Goal: Task Accomplishment & Management: Complete application form

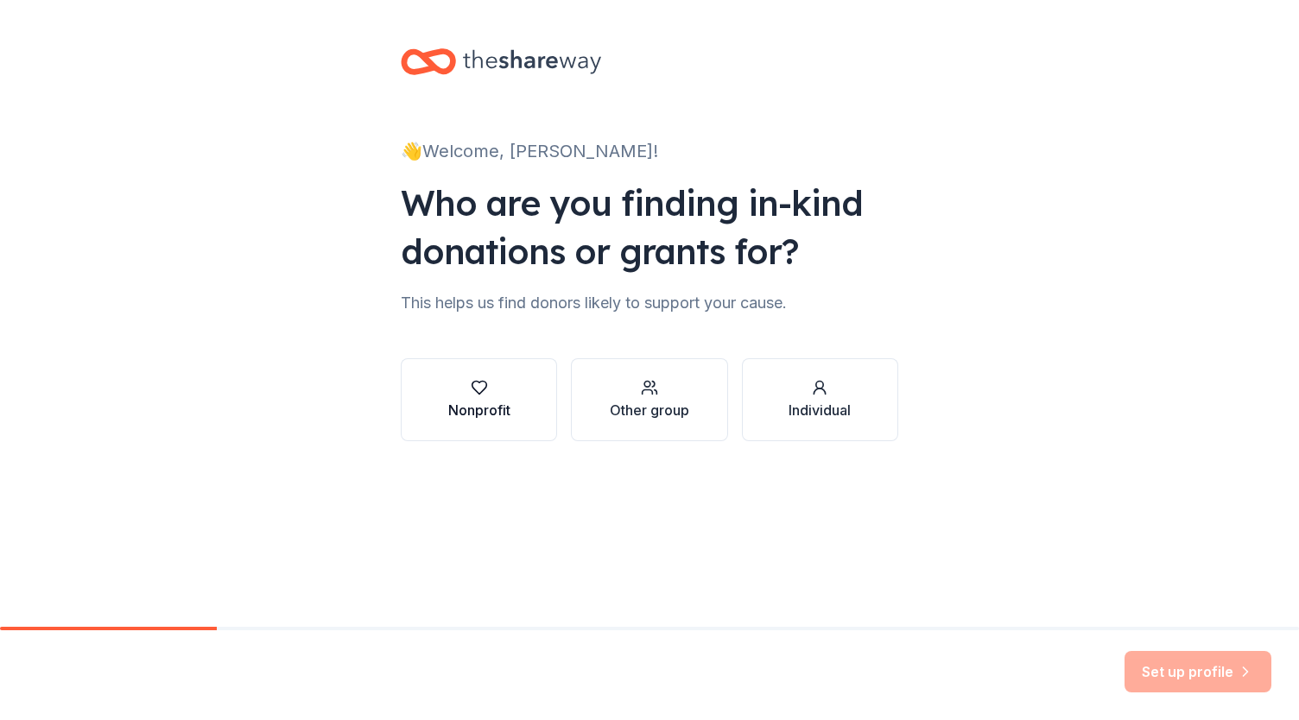
click at [486, 406] on div "Nonprofit" at bounding box center [479, 410] width 62 height 21
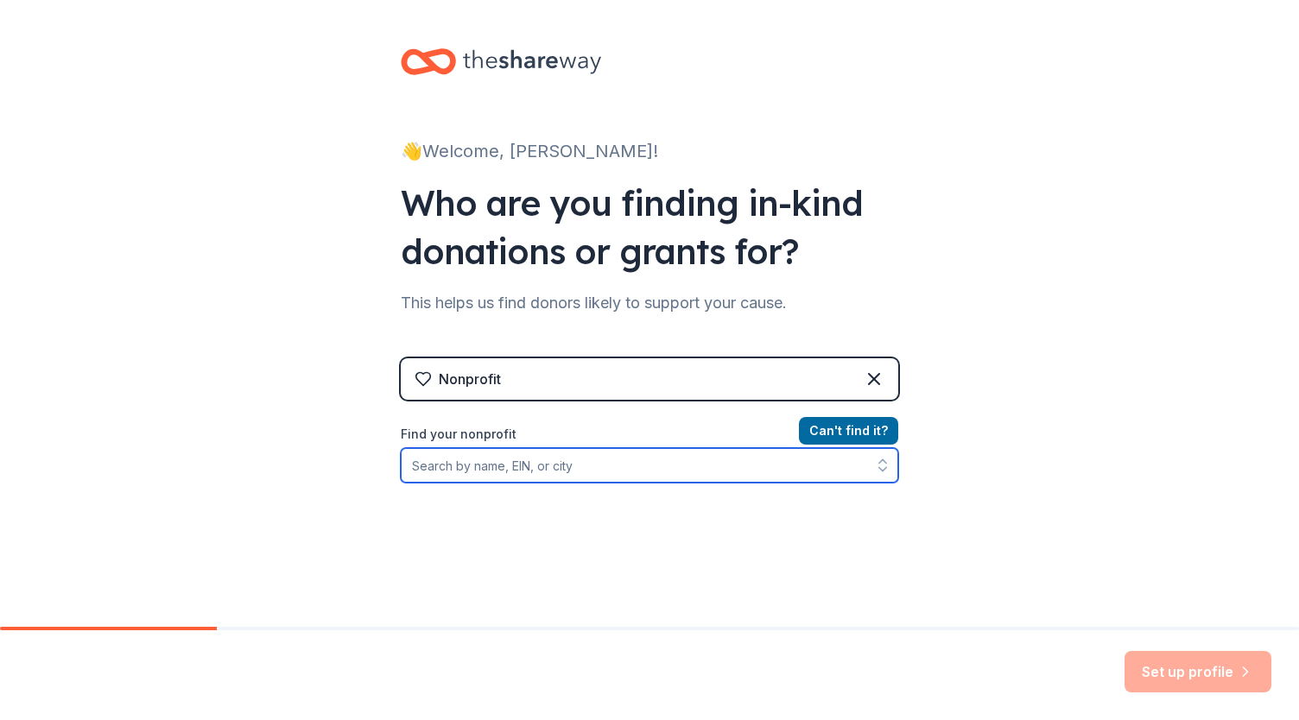
click at [482, 457] on input "Find your nonprofit" at bounding box center [649, 465] width 497 height 35
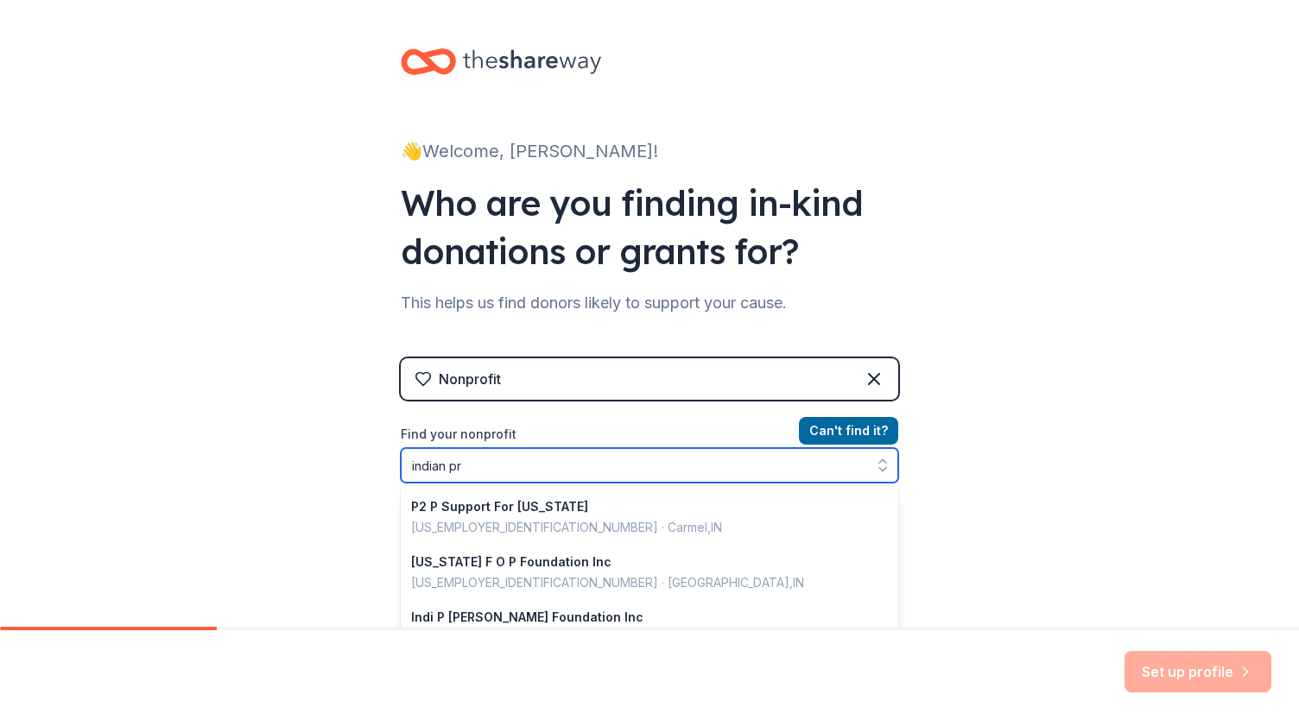
type input "indian pra"
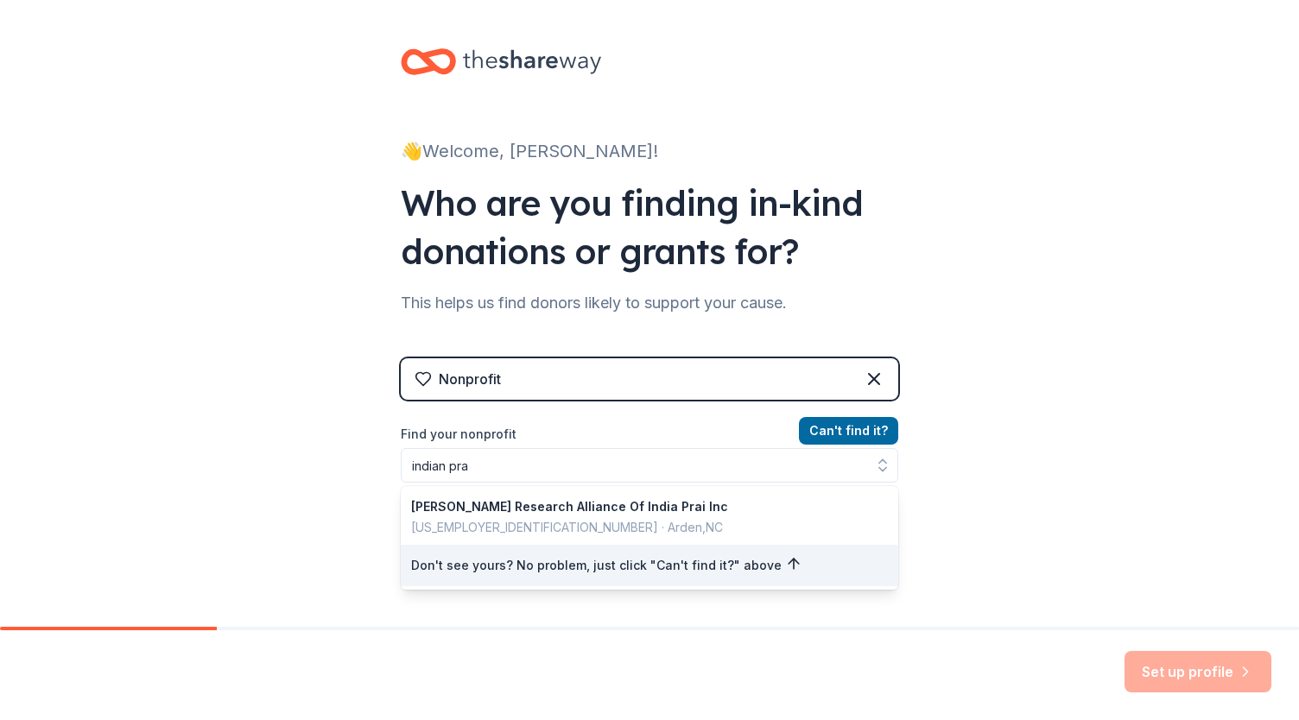
click at [836, 422] on div "Can ' t find it? Find your nonprofit indian pra [PERSON_NAME] Research Alliance…" at bounding box center [649, 520] width 497 height 200
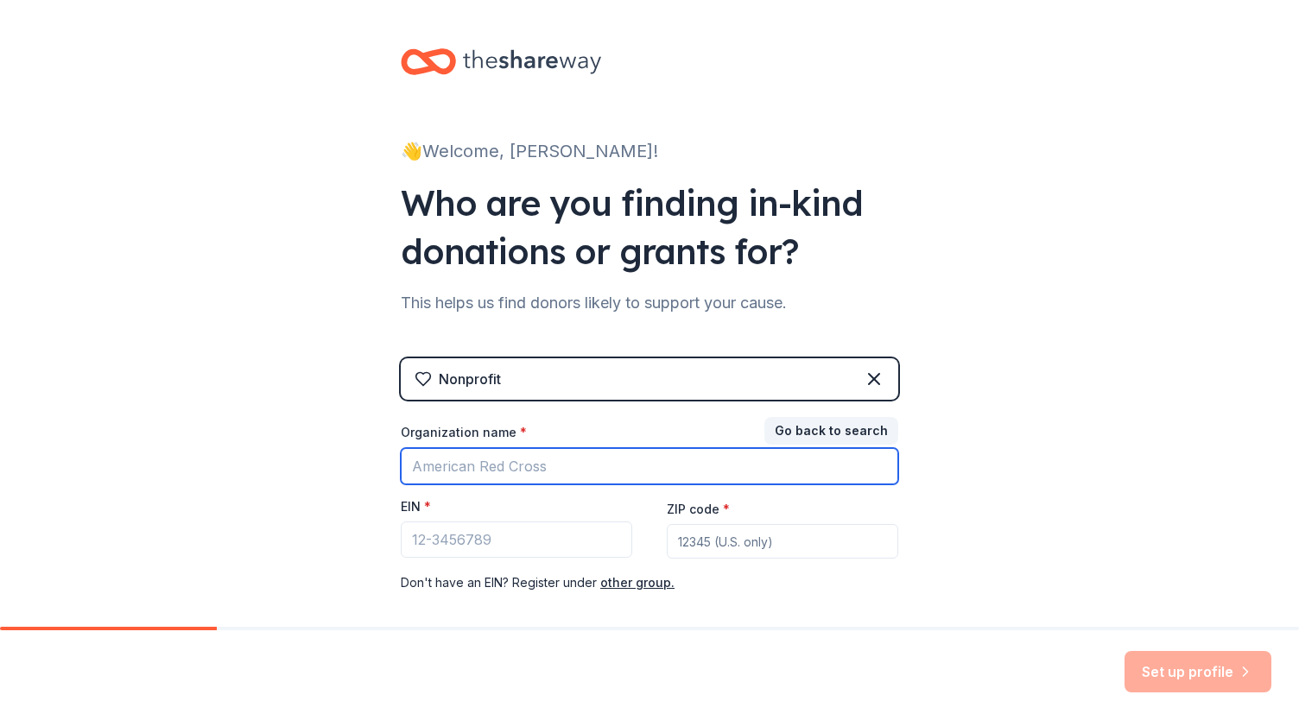
click at [499, 458] on input "Organization name *" at bounding box center [649, 466] width 497 height 36
type input "[PERSON_NAME] Elementary PTA"
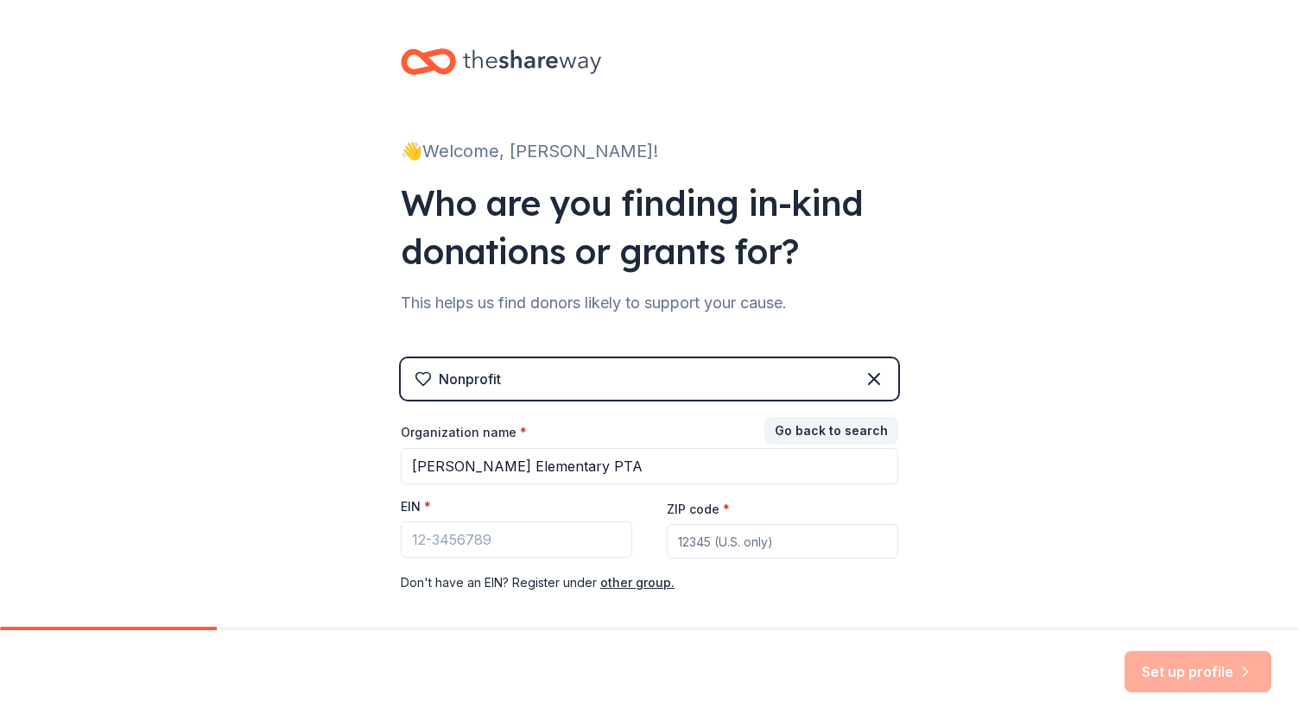
click at [839, 532] on input "ZIP code *" at bounding box center [782, 541] width 231 height 35
type input "60564"
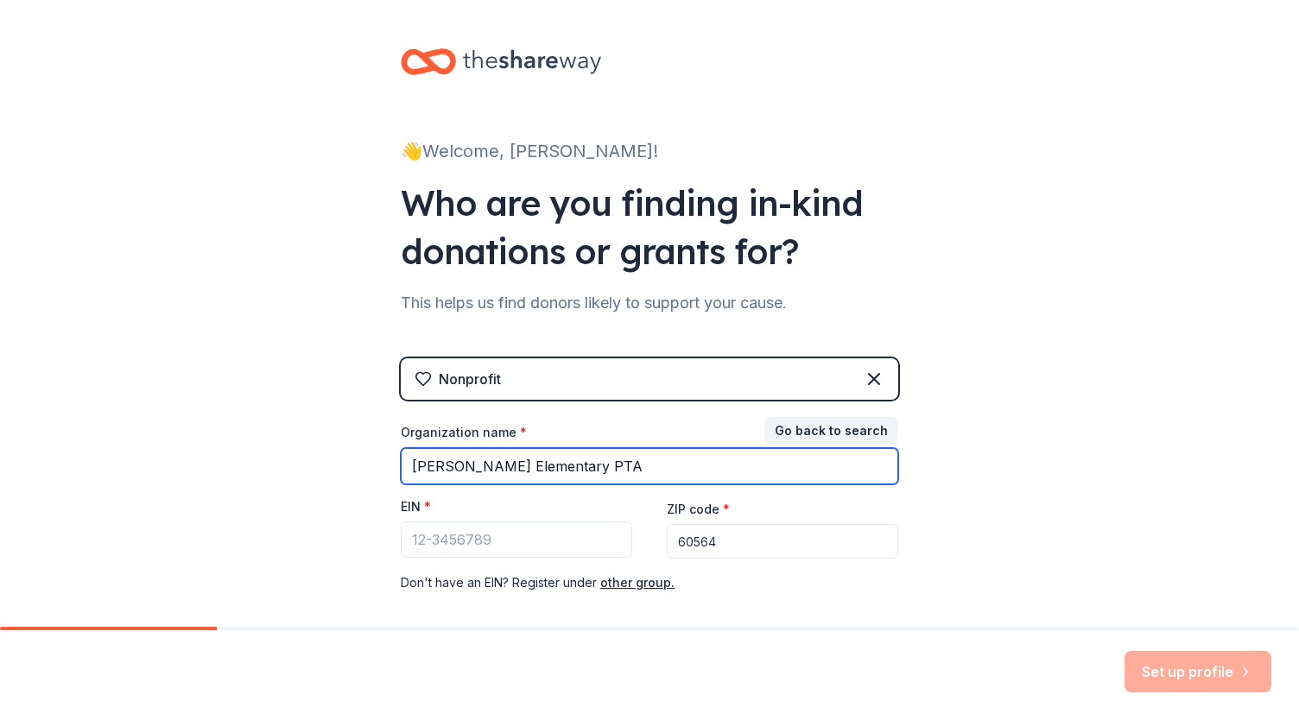
drag, startPoint x: 561, startPoint y: 471, endPoint x: 266, endPoint y: 452, distance: 295.8
click at [268, 454] on div "👋 Welcome, [PERSON_NAME]! Who are you finding in-kind donations or grants for? …" at bounding box center [649, 355] width 1299 height 711
type input "iLLI"
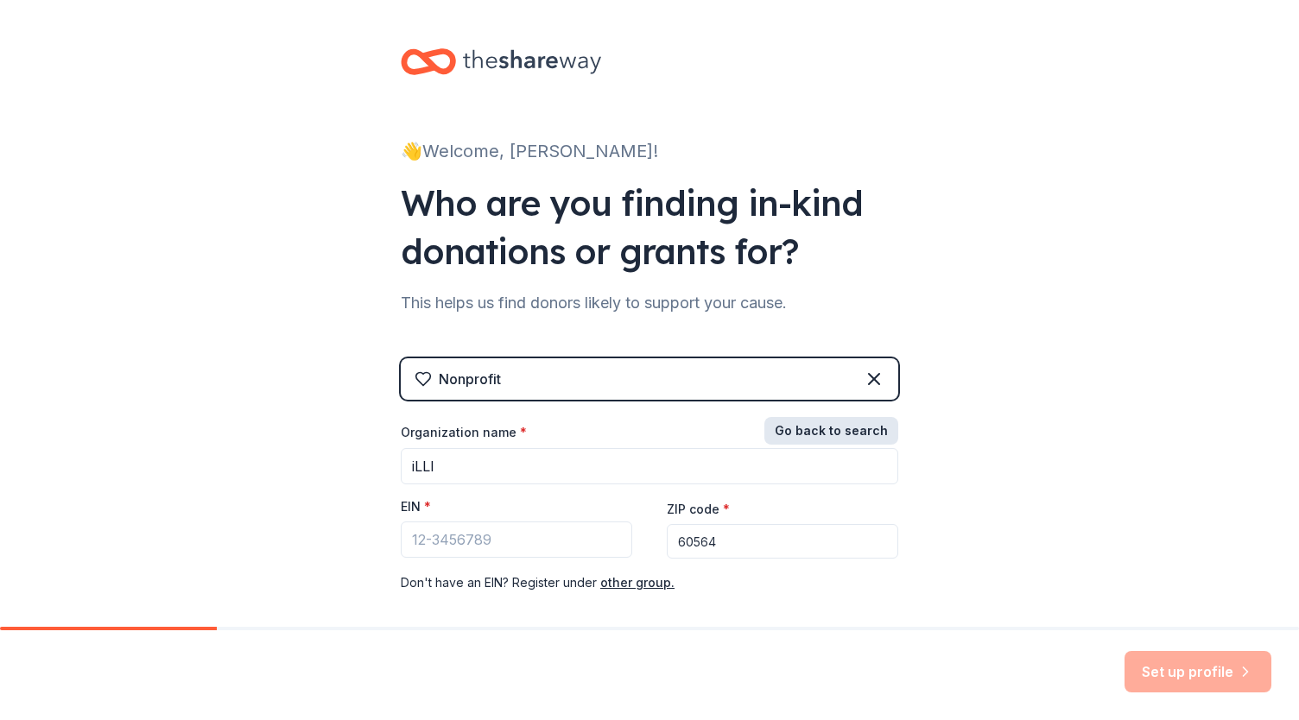
click at [808, 420] on button "Go back to search" at bounding box center [831, 431] width 134 height 28
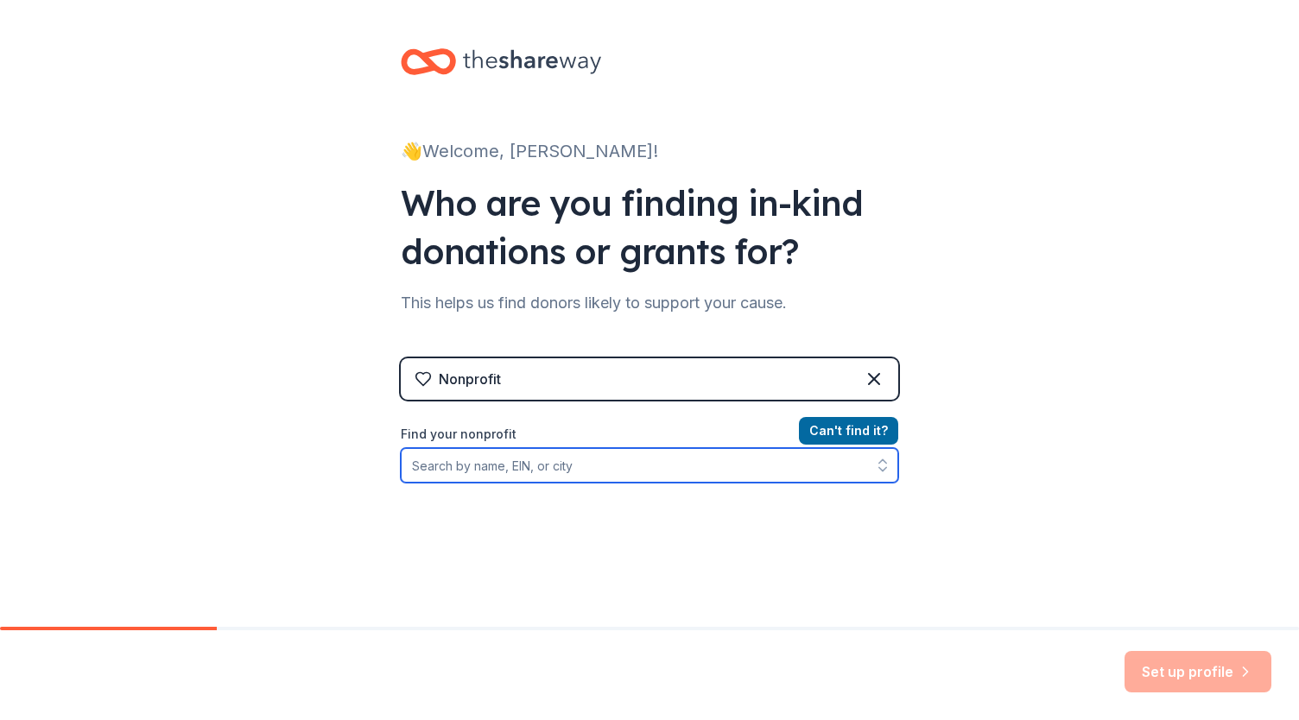
click at [678, 459] on input "Find your nonprofit" at bounding box center [649, 465] width 497 height 35
drag, startPoint x: 448, startPoint y: 464, endPoint x: 722, endPoint y: 493, distance: 275.3
click at [722, 493] on div "Can ' t find it? Find your nonprofit [US_STATE] Parent Teac" at bounding box center [649, 520] width 497 height 200
type input "[US_STATE] PTA"
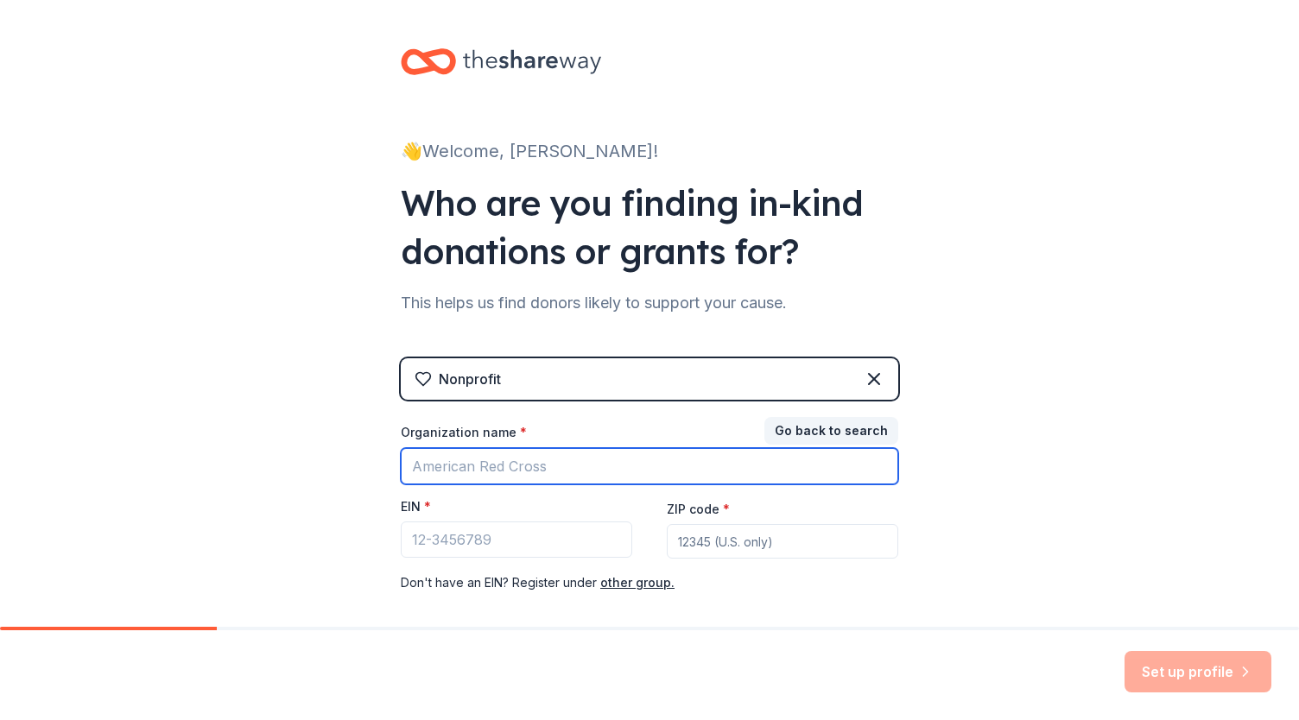
click at [547, 467] on input "Organization name *" at bounding box center [649, 466] width 497 height 36
drag, startPoint x: 607, startPoint y: 465, endPoint x: 451, endPoint y: 458, distance: 156.4
click at [451, 460] on input "[US_STATE] congress of p" at bounding box center [649, 466] width 497 height 36
type input "[US_STATE] parent"
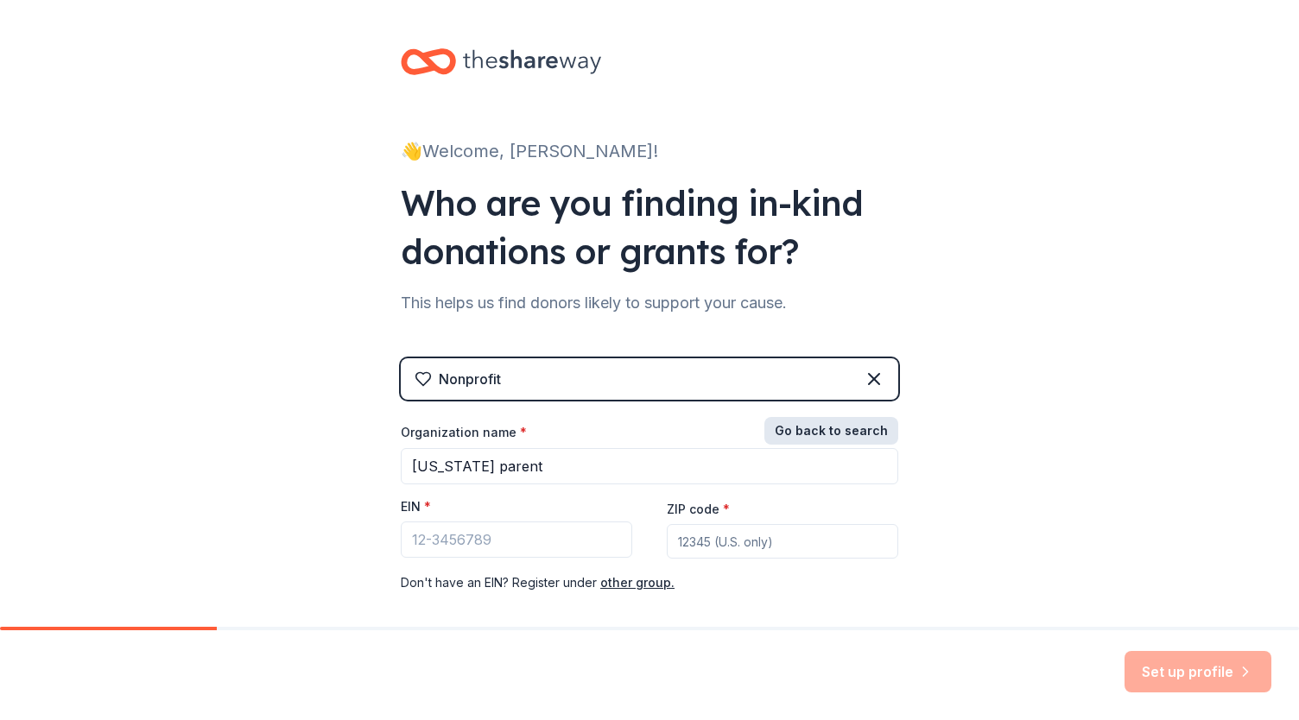
click at [801, 436] on button "Go back to search" at bounding box center [831, 431] width 134 height 28
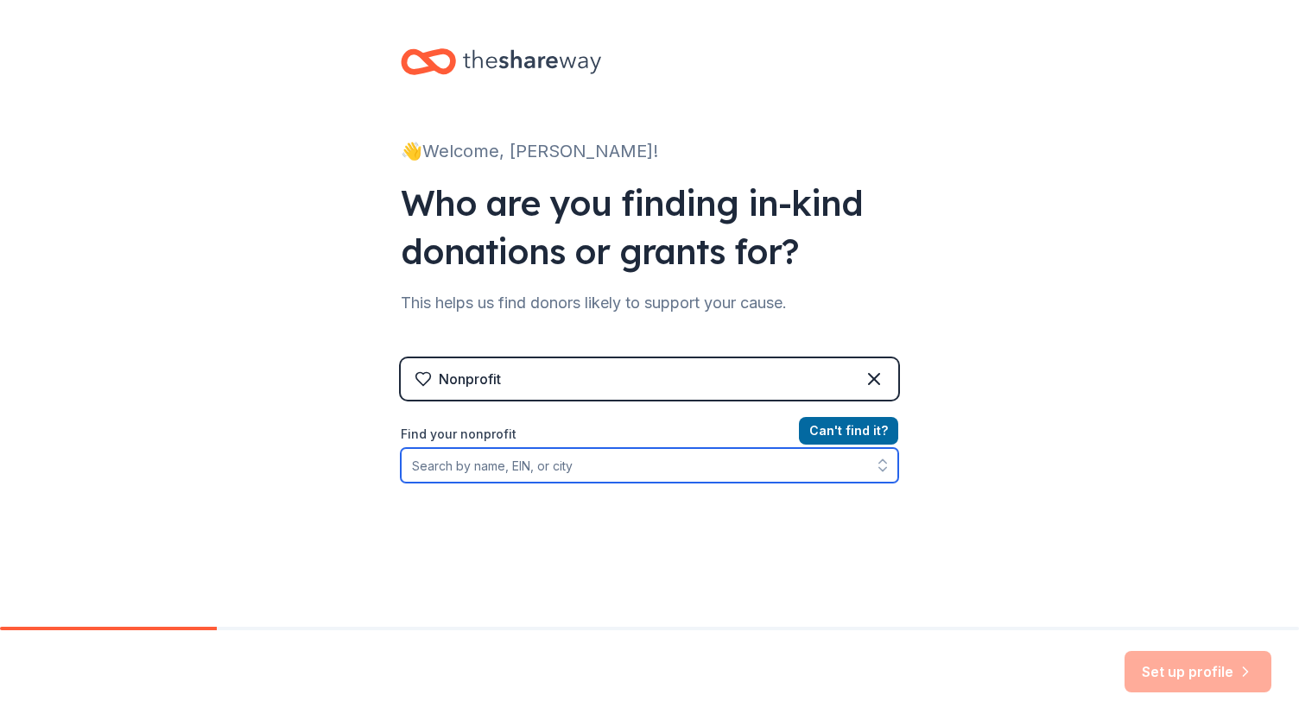
click at [667, 465] on input "Find your nonprofit" at bounding box center [649, 465] width 497 height 35
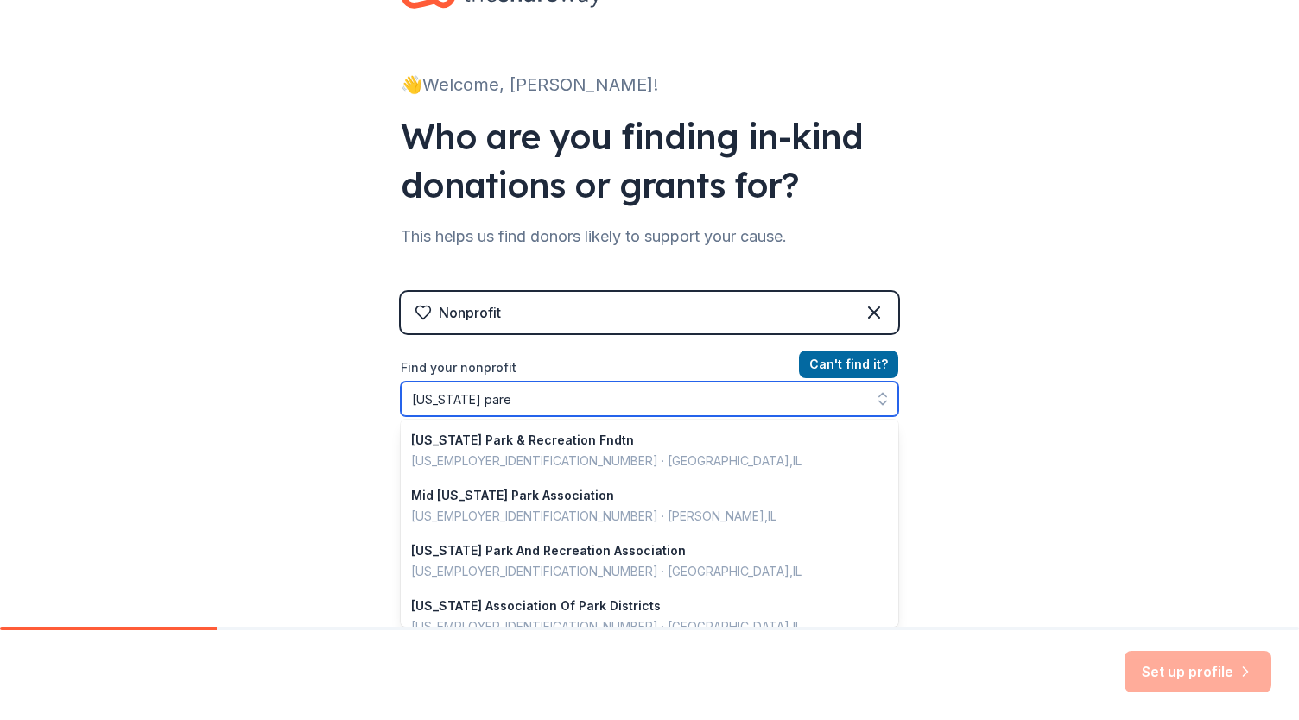
drag, startPoint x: 443, startPoint y: 395, endPoint x: 534, endPoint y: 412, distance: 92.1
click at [533, 411] on input "[US_STATE] pare" at bounding box center [649, 399] width 497 height 35
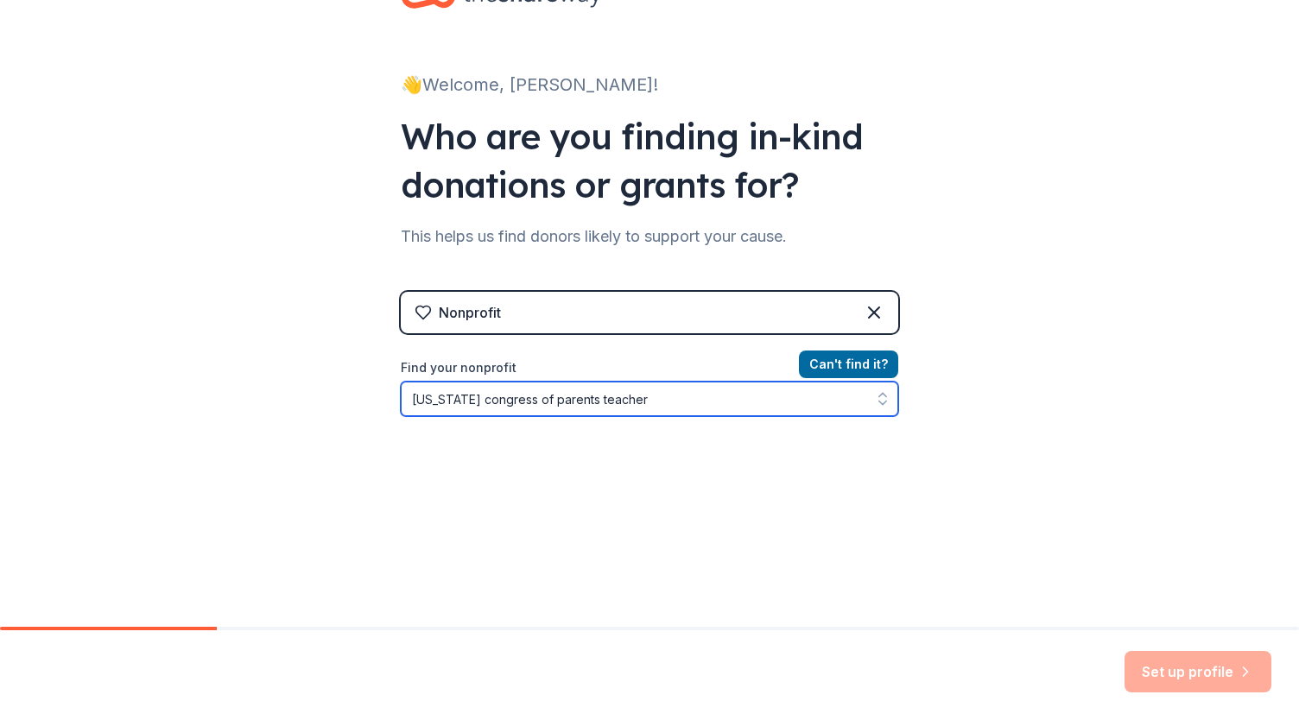
type input "[US_STATE] congress of parents teachers"
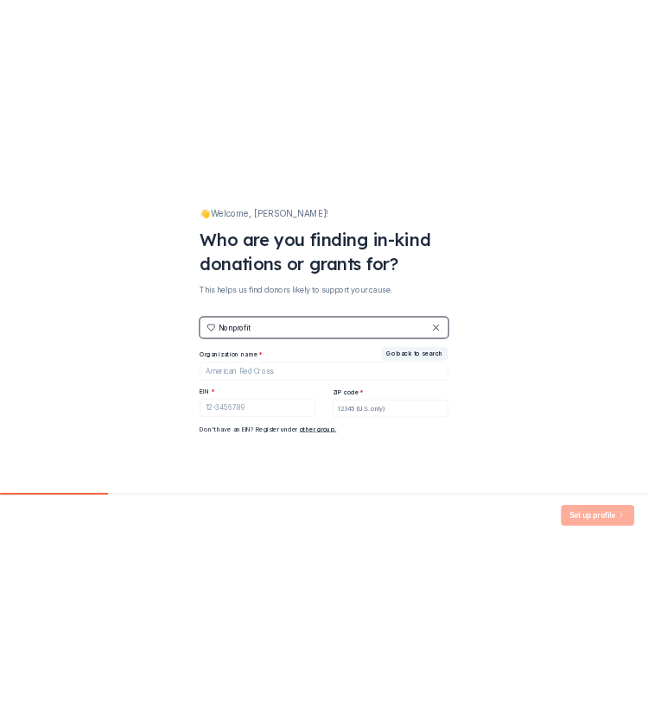
scroll to position [83, 0]
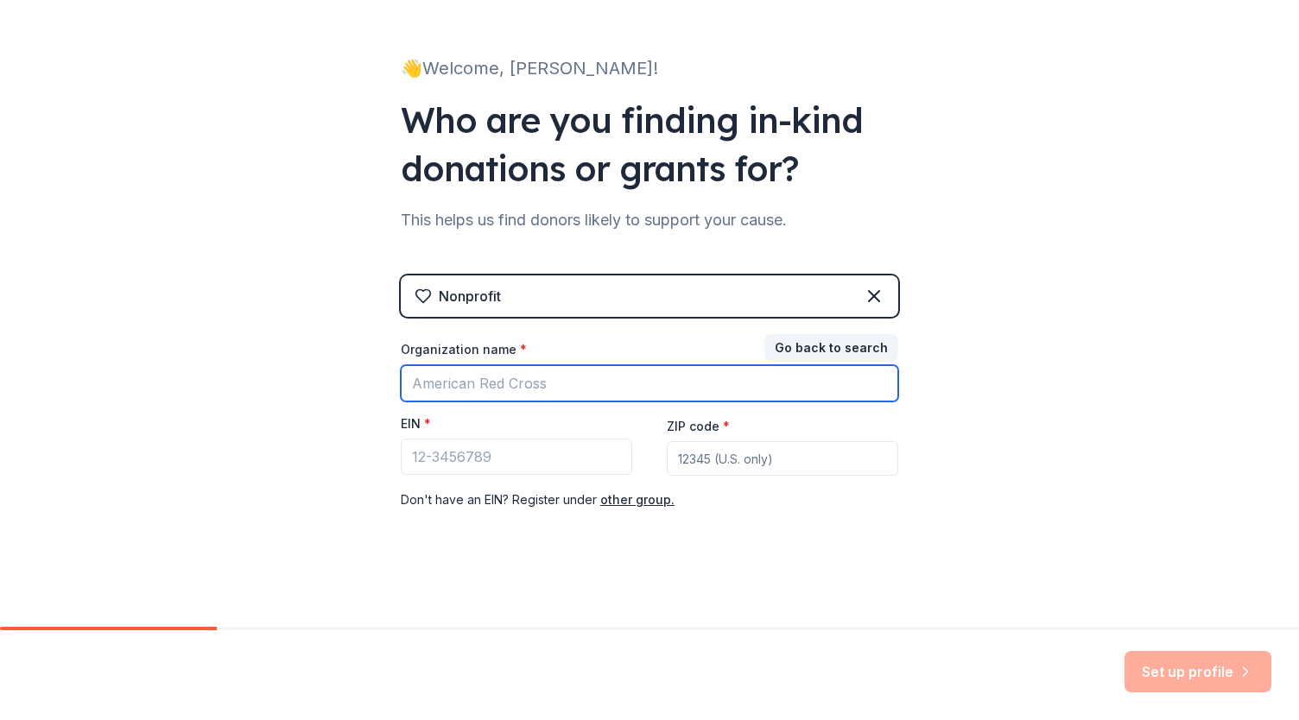
drag, startPoint x: 528, startPoint y: 377, endPoint x: 542, endPoint y: 377, distance: 13.8
click at [528, 377] on input "Organization name *" at bounding box center [649, 383] width 497 height 36
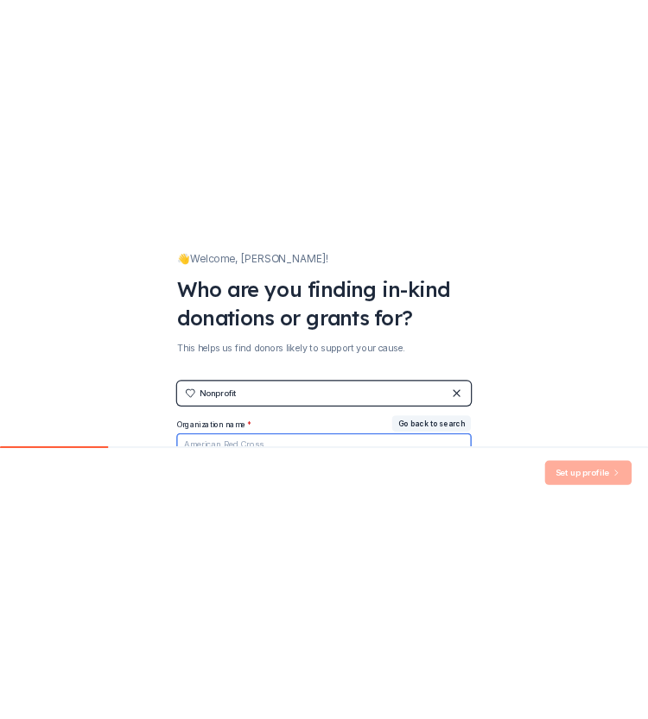
scroll to position [55, 0]
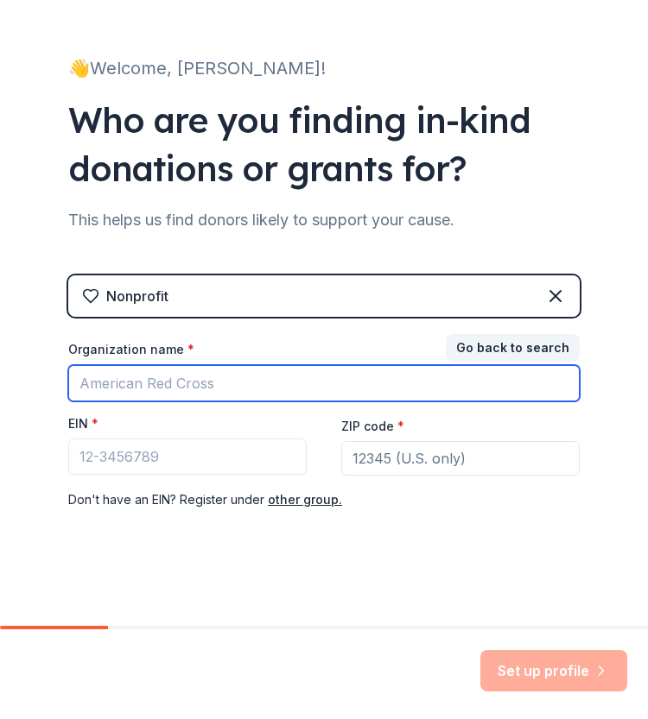
click at [330, 381] on input "Organization name *" at bounding box center [323, 383] width 511 height 36
type input "i"
type input "[US_STATE] Congress of Parents Teachers"
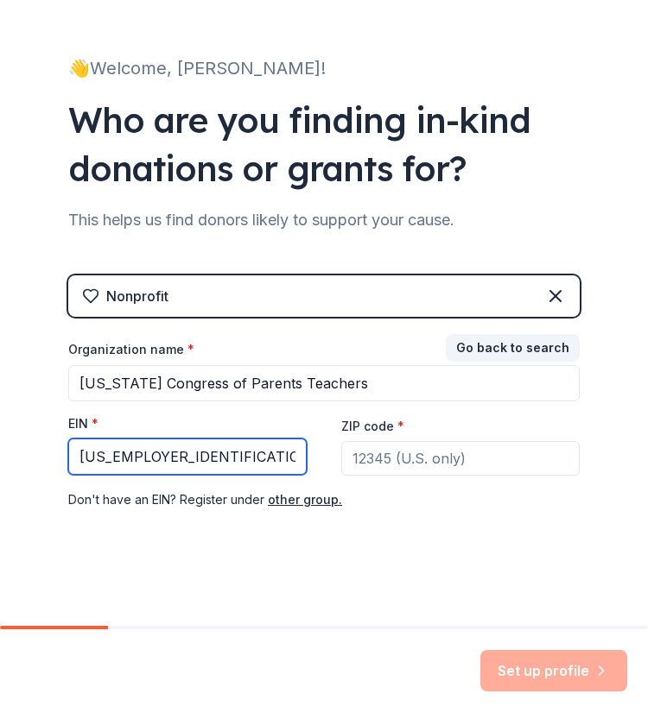
type input "[US_EMPLOYER_IDENTIFICATION_NUMBER]"
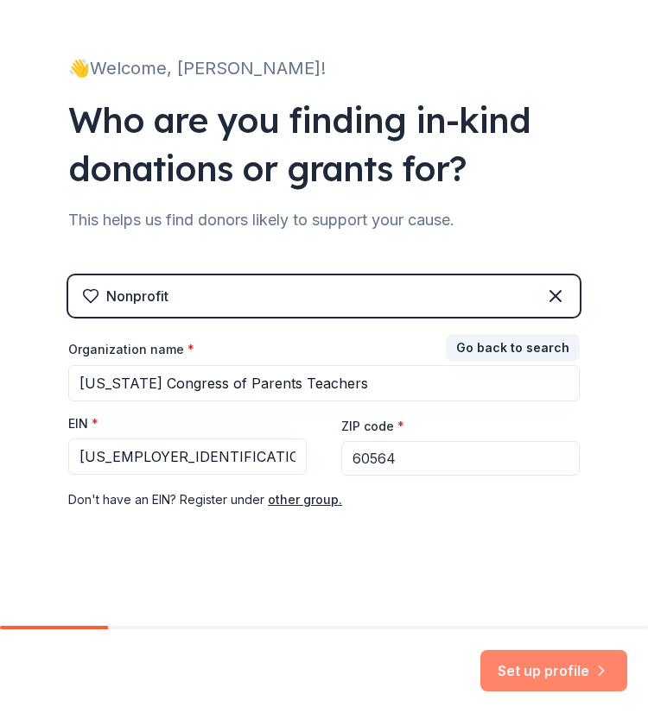
type input "60564"
click at [536, 680] on button "Set up profile" at bounding box center [553, 670] width 147 height 41
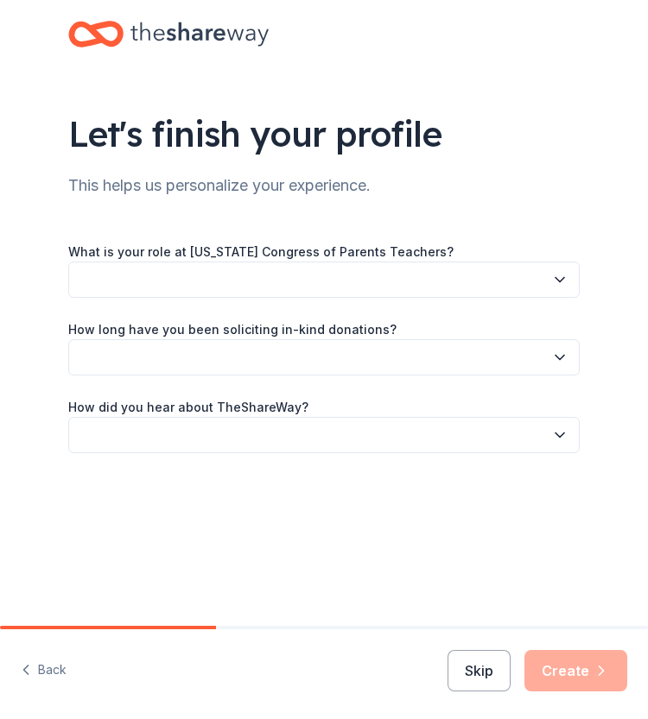
click at [429, 281] on button "button" at bounding box center [323, 280] width 511 height 36
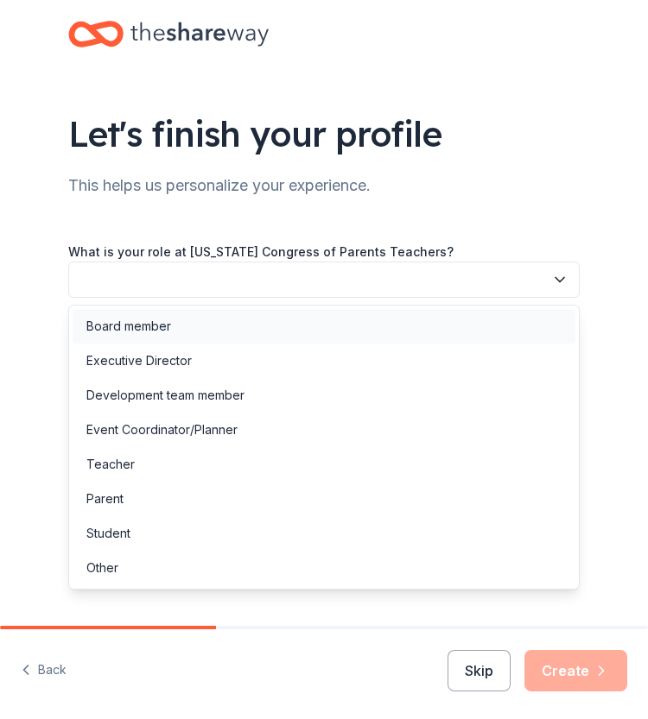
click at [207, 333] on div "Board member" at bounding box center [324, 326] width 502 height 35
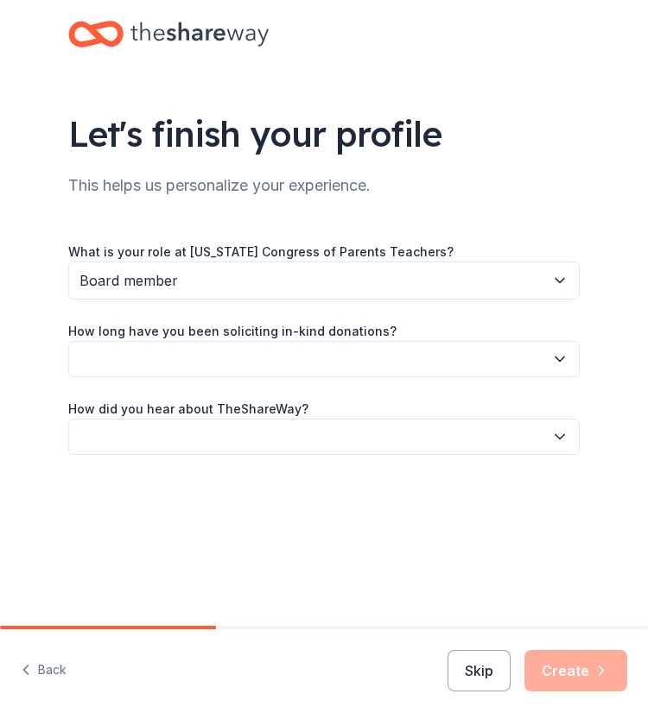
click at [205, 367] on button "button" at bounding box center [323, 359] width 511 height 36
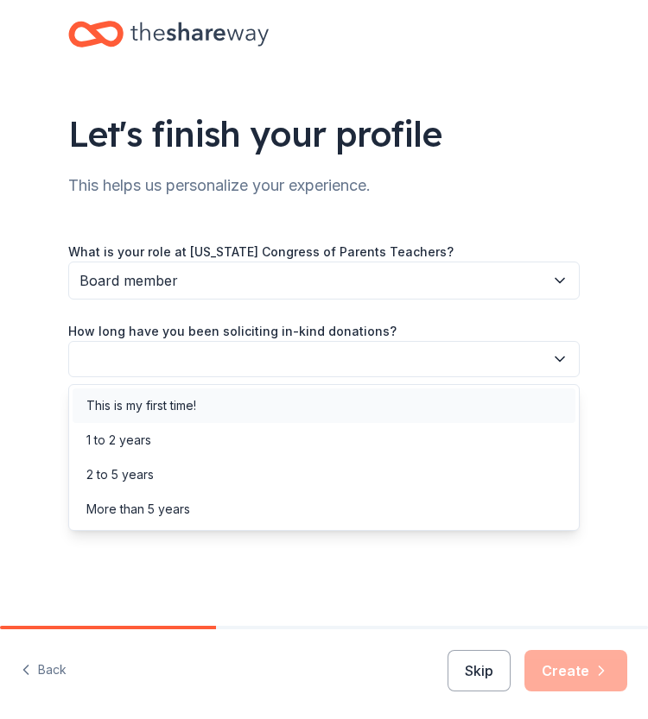
click at [210, 395] on div "This is my first time!" at bounding box center [324, 406] width 502 height 35
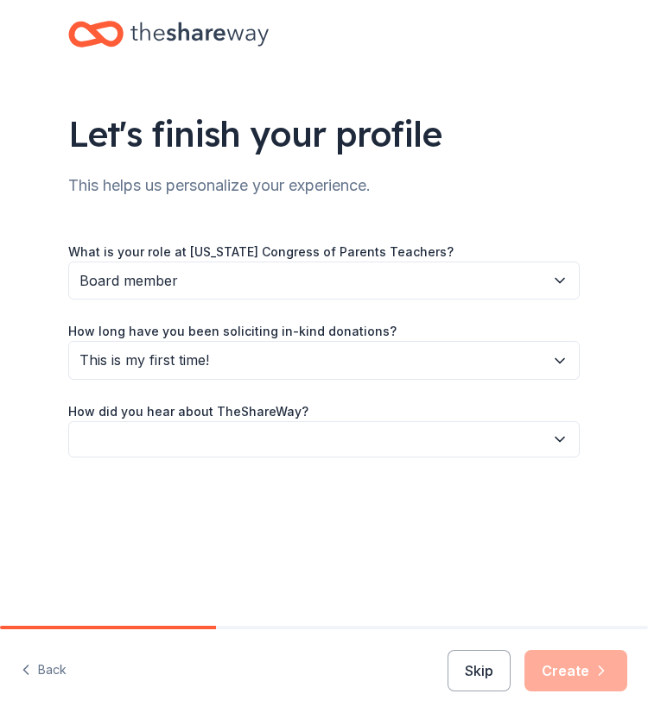
click at [248, 436] on button "button" at bounding box center [323, 439] width 511 height 36
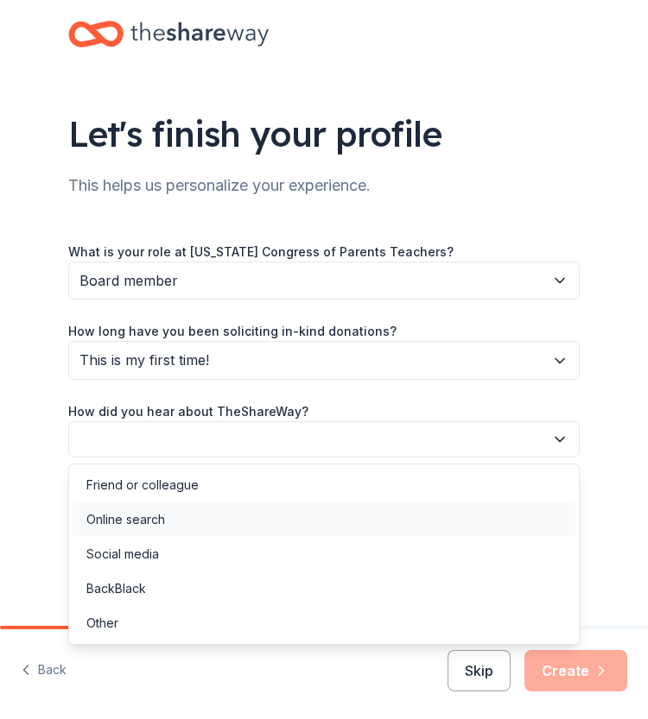
click at [217, 512] on div "Online search" at bounding box center [324, 519] width 502 height 35
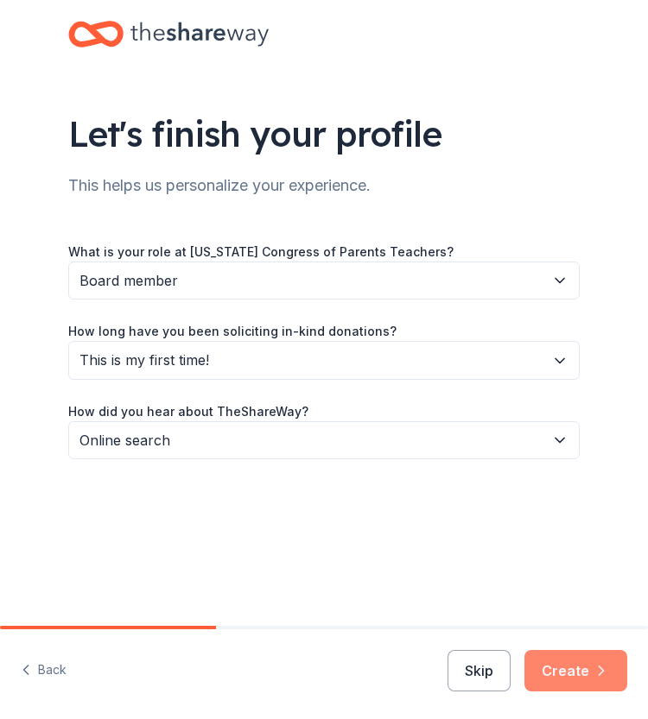
click at [565, 676] on button "Create" at bounding box center [575, 670] width 103 height 41
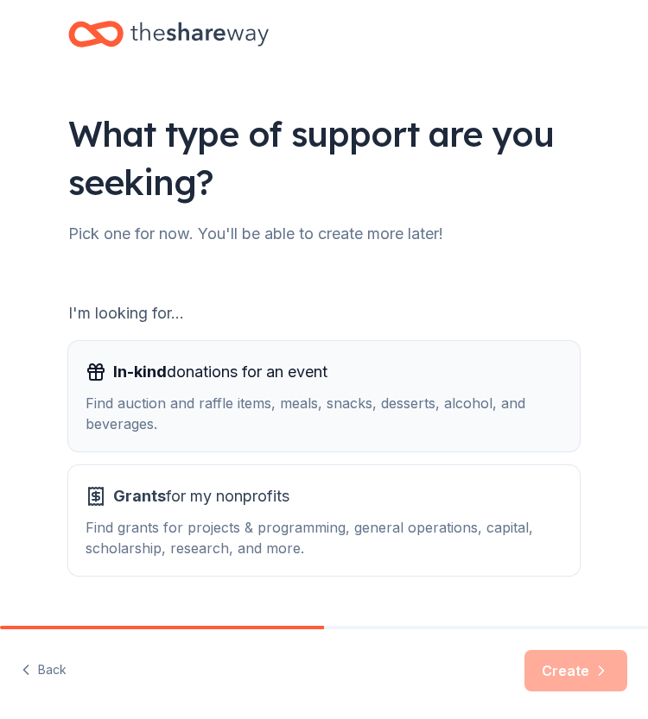
click at [245, 376] on span "In-kind donations for an event" at bounding box center [220, 372] width 214 height 28
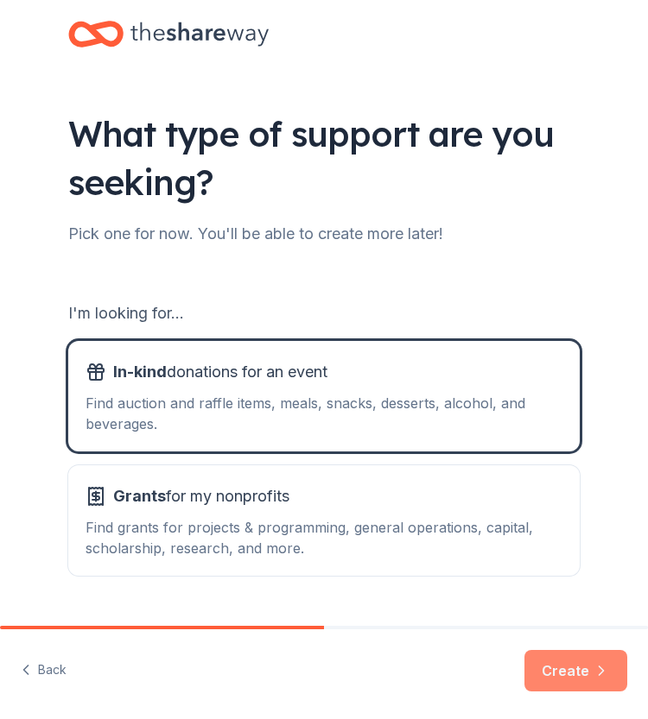
click at [553, 683] on button "Create" at bounding box center [575, 670] width 103 height 41
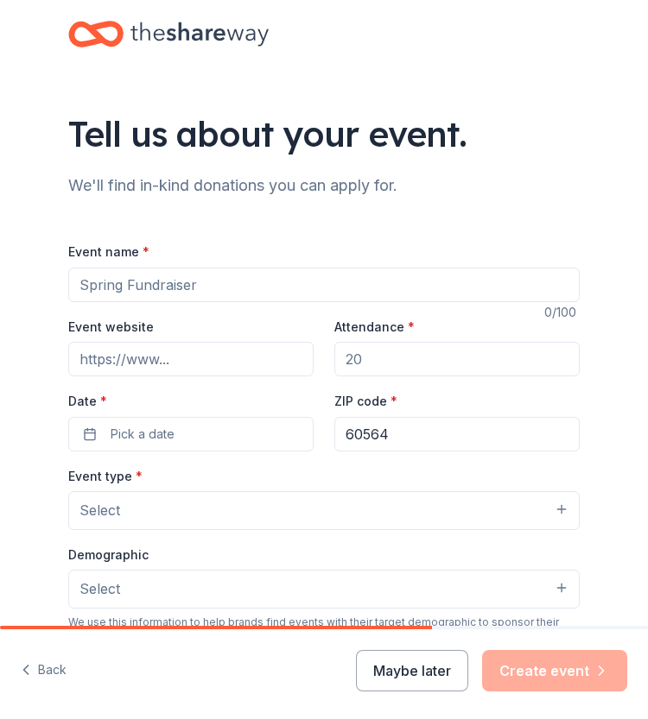
click at [178, 281] on input "Event name *" at bounding box center [323, 285] width 511 height 35
click at [419, 350] on input "Attendance *" at bounding box center [456, 359] width 245 height 35
click at [286, 287] on input "Teacher Appreciation" at bounding box center [323, 285] width 511 height 35
type input "Teacher Appreciation Giveaway"
click at [420, 368] on input "Attendance *" at bounding box center [456, 359] width 245 height 35
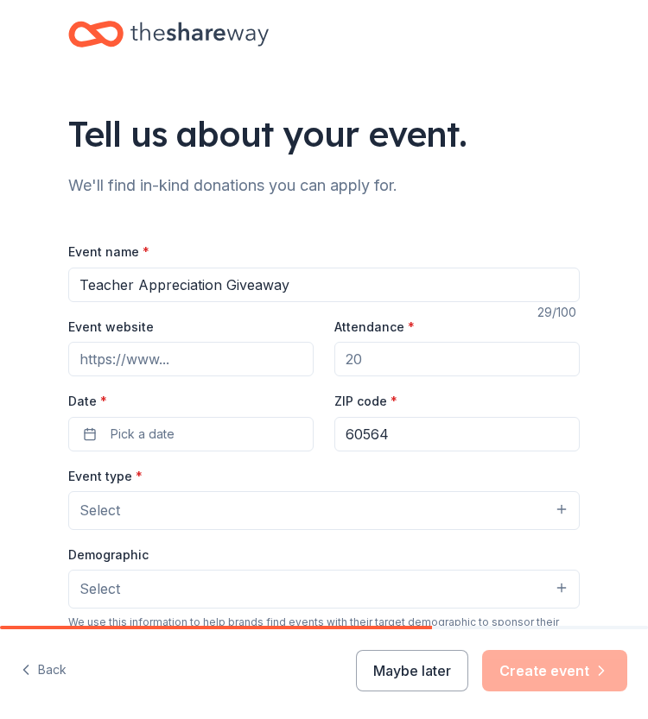
drag, startPoint x: 461, startPoint y: 365, endPoint x: 173, endPoint y: 348, distance: 288.9
click at [174, 348] on div "Event website Attendance * Date * Pick a date ZIP code * 60564" at bounding box center [323, 384] width 511 height 136
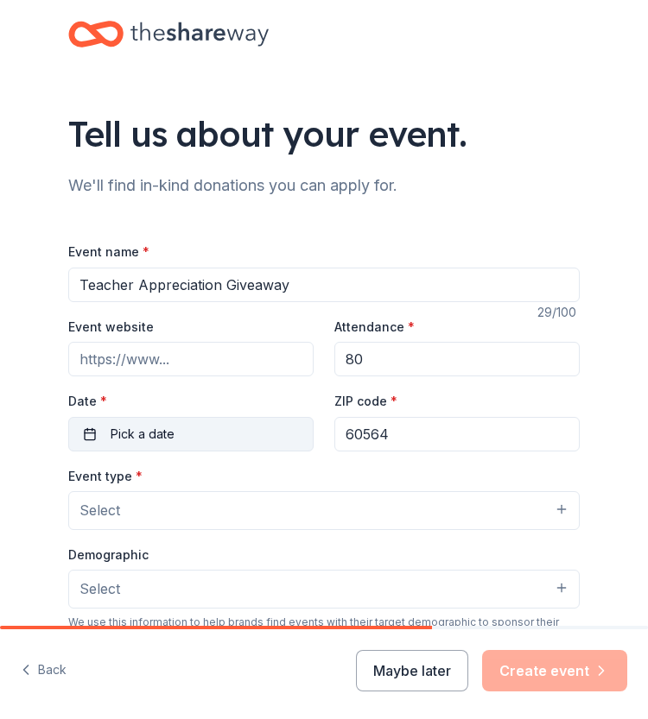
type input "80"
click at [168, 420] on button "Pick a date" at bounding box center [190, 434] width 245 height 35
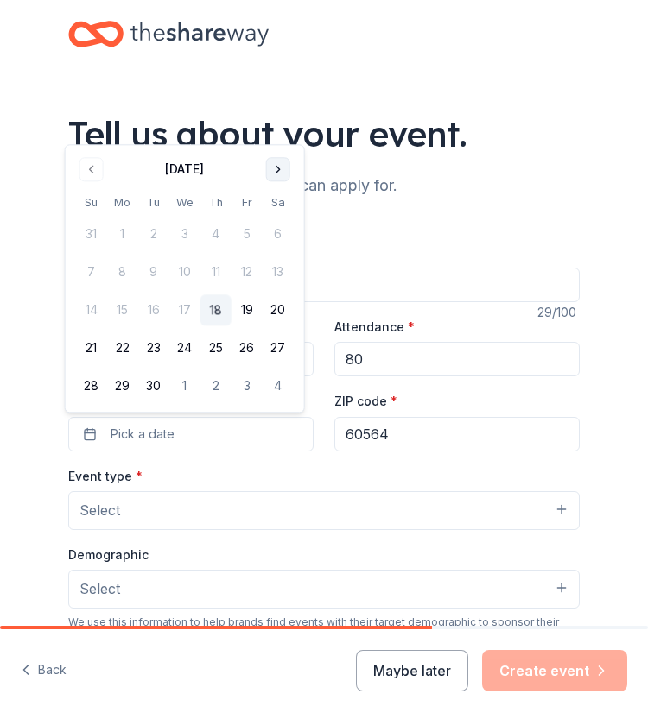
click at [278, 174] on button "Go to next month" at bounding box center [278, 169] width 24 height 24
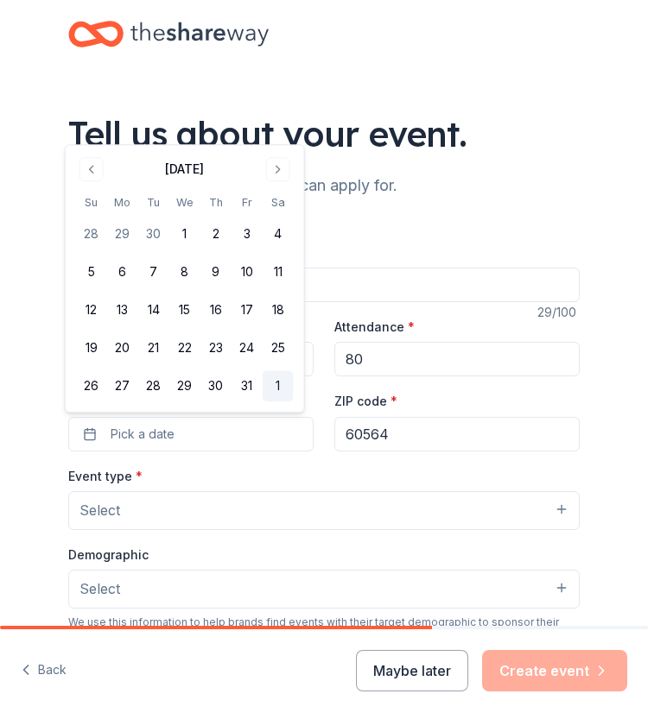
click at [278, 381] on button "1" at bounding box center [277, 386] width 31 height 31
click at [289, 521] on button "Select" at bounding box center [323, 510] width 511 height 38
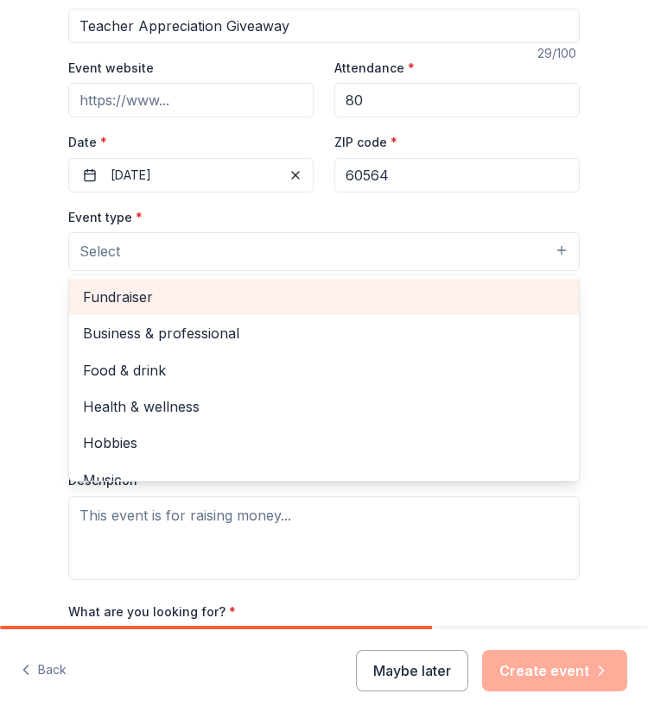
click at [281, 306] on span "Fundraiser" at bounding box center [324, 297] width 482 height 22
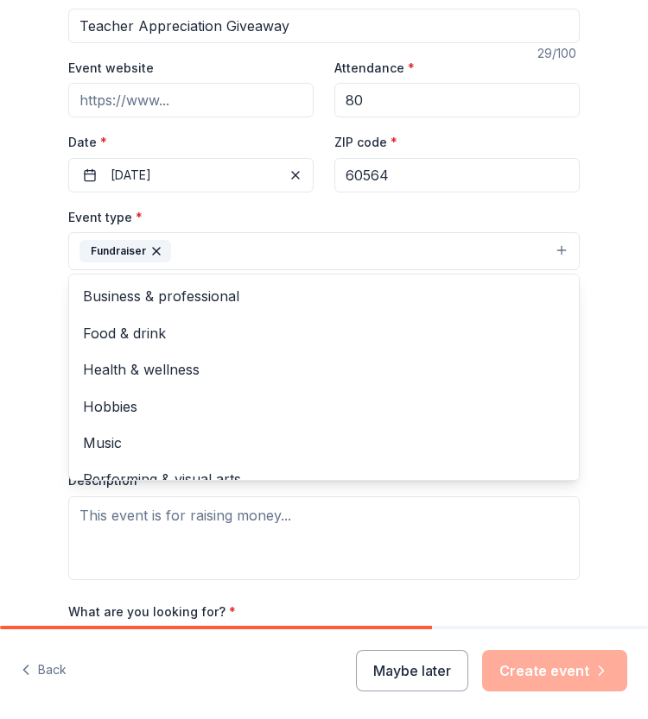
click at [28, 281] on div "Tell us about your event. We'll find in-kind donations you can apply for. Event…" at bounding box center [324, 306] width 648 height 1131
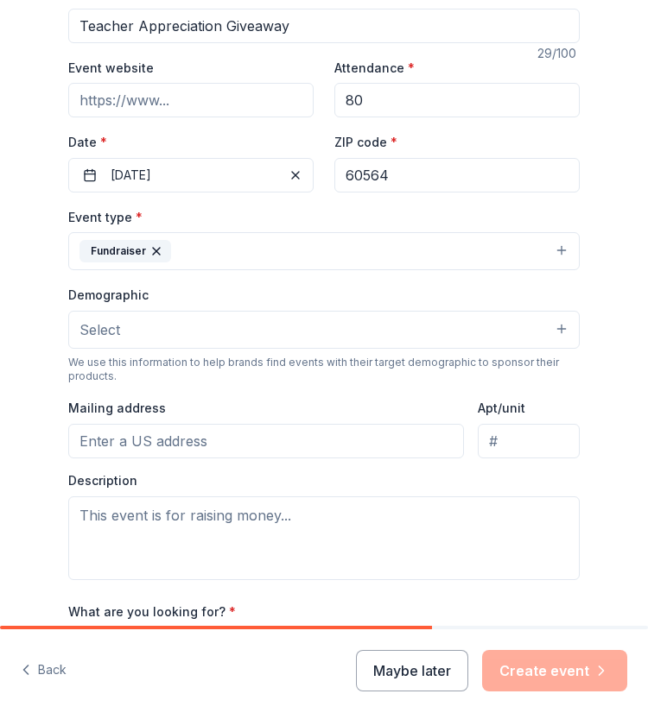
click at [115, 324] on button "Select" at bounding box center [323, 330] width 511 height 38
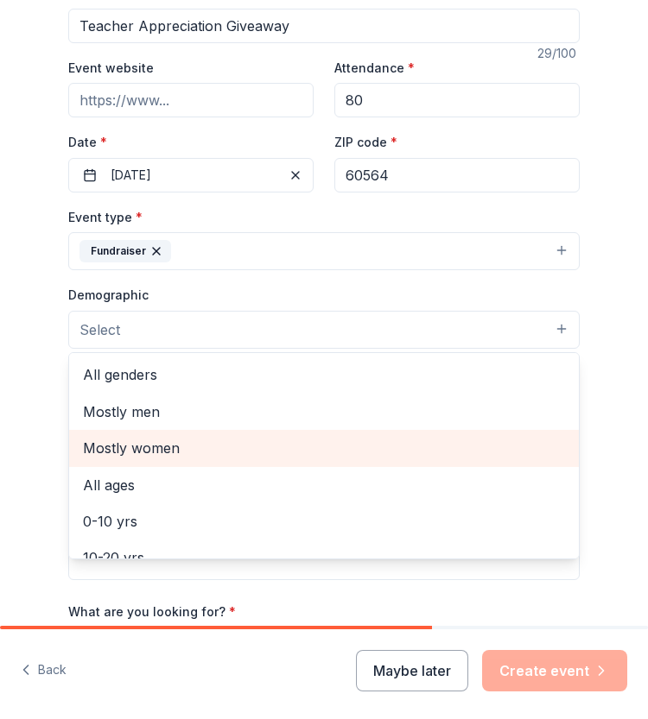
click at [149, 452] on span "Mostly women" at bounding box center [324, 448] width 482 height 22
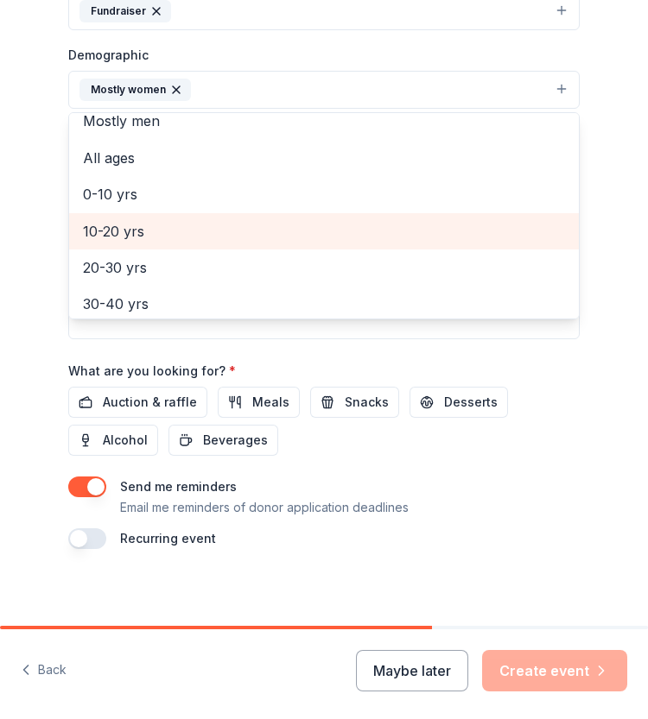
scroll to position [86, 0]
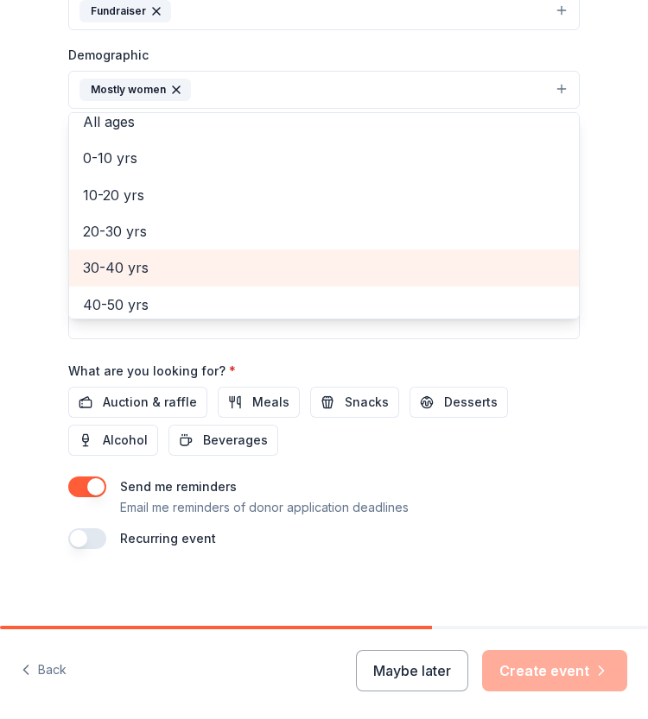
click at [115, 267] on span "30-40 yrs" at bounding box center [324, 267] width 482 height 22
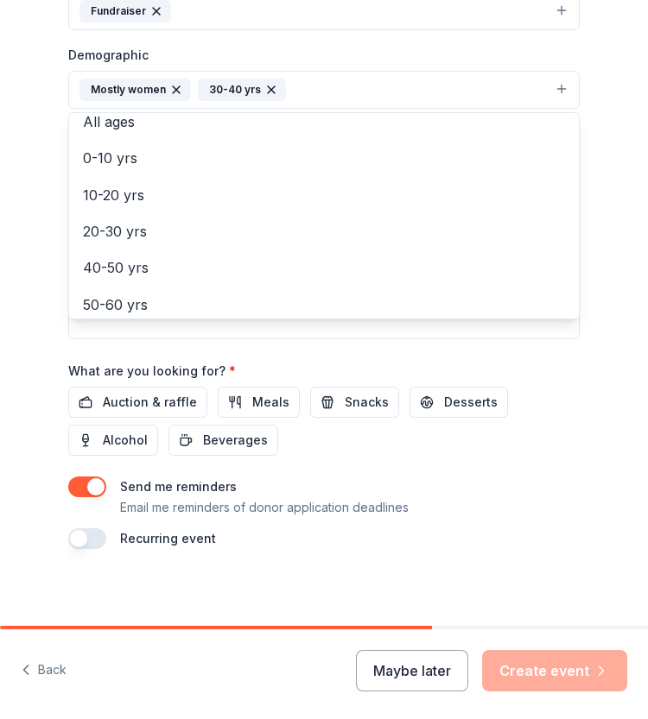
click at [37, 266] on div "Tell us about your event. We'll find in-kind donations you can apply for. Event…" at bounding box center [324, 66] width 648 height 1131
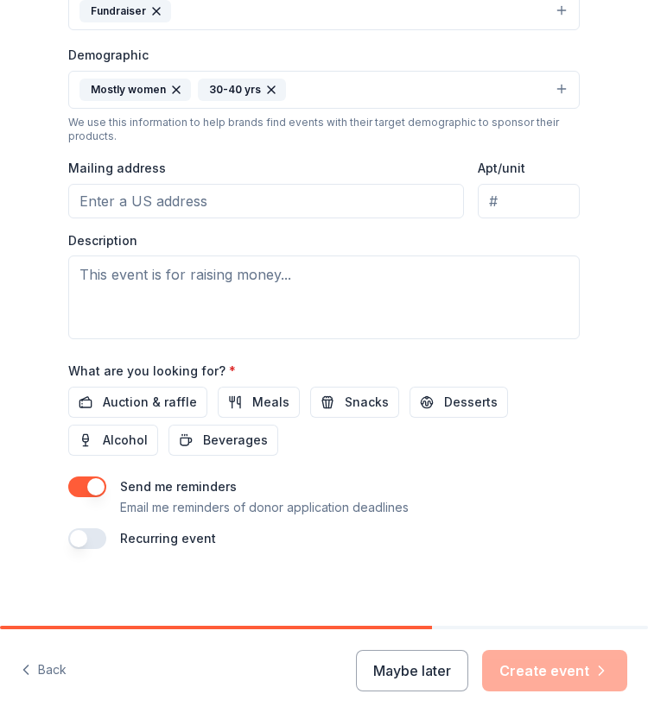
click at [292, 84] on button "Mostly women 30-40 yrs" at bounding box center [323, 90] width 511 height 38
click at [268, 86] on icon "button" at bounding box center [271, 89] width 7 height 7
click at [247, 87] on button "Mostly women" at bounding box center [323, 90] width 511 height 38
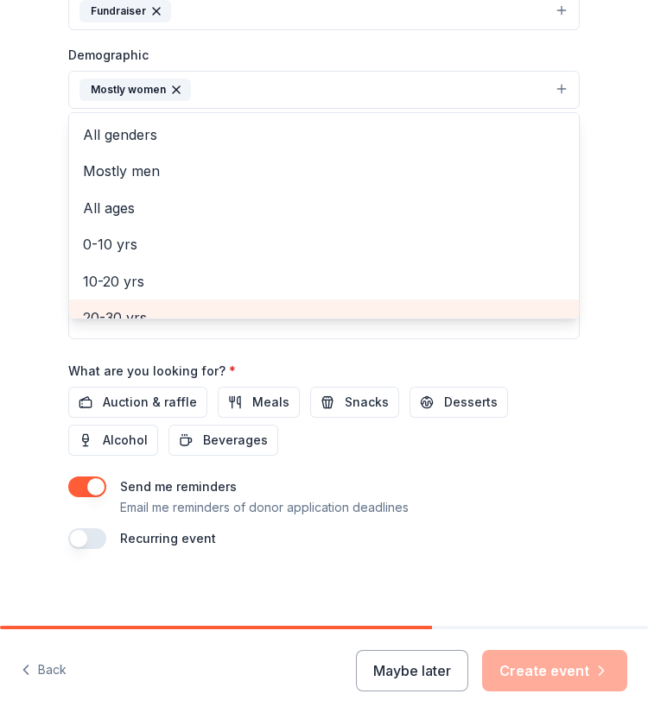
click at [133, 307] on span "20-30 yrs" at bounding box center [324, 318] width 482 height 22
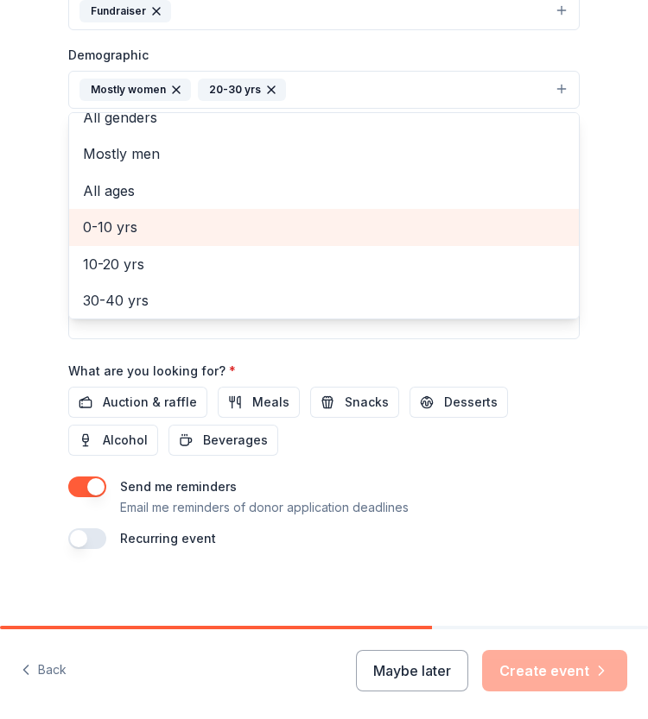
scroll to position [104, 0]
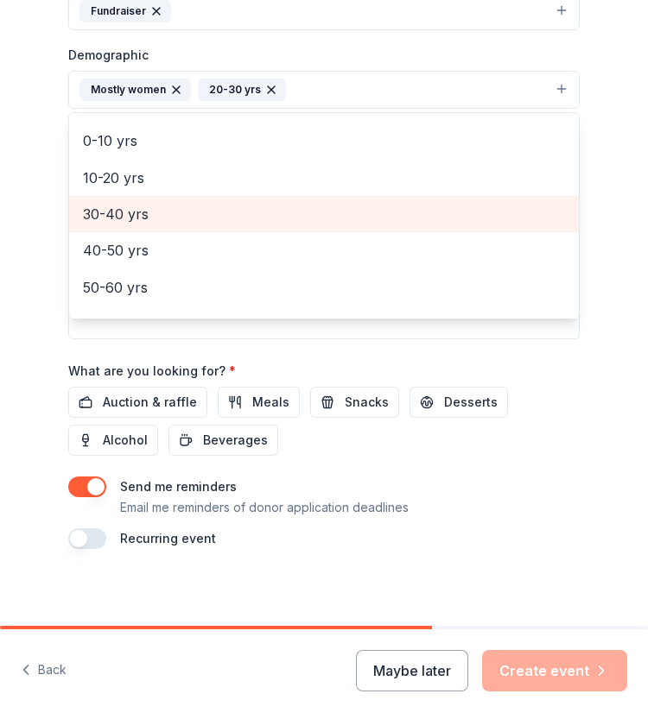
click at [193, 208] on span "30-40 yrs" at bounding box center [324, 214] width 482 height 22
click at [178, 213] on span "40-50 yrs" at bounding box center [324, 214] width 482 height 22
click at [174, 215] on span "50-60 yrs" at bounding box center [324, 214] width 482 height 22
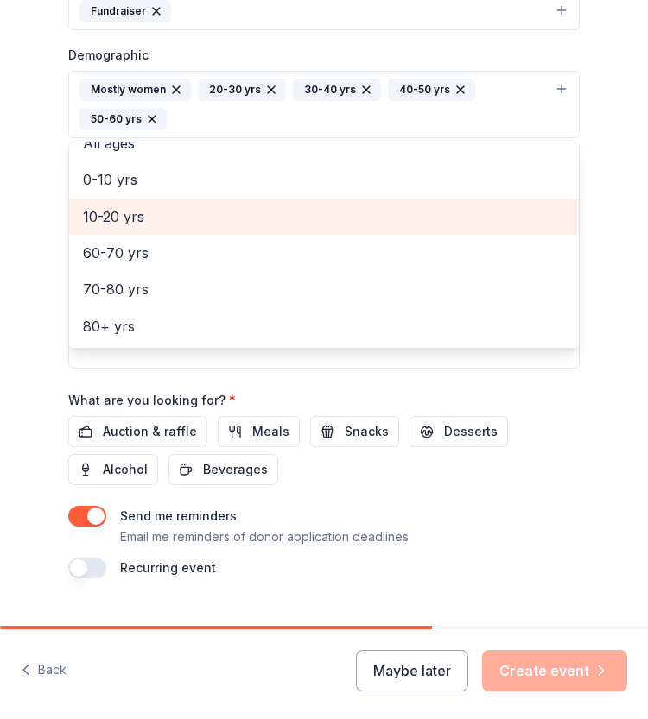
scroll to position [93, 0]
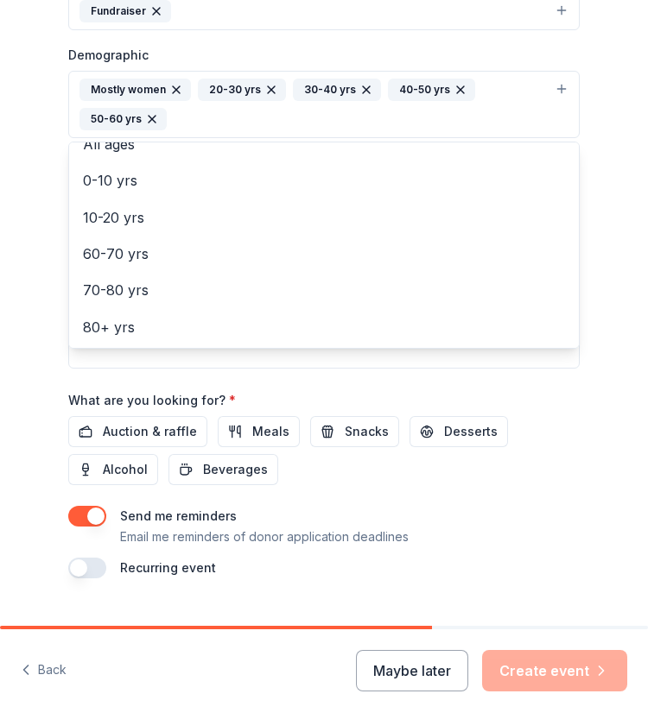
click at [31, 250] on div "Tell us about your event. We'll find in-kind donations you can apply for. Event…" at bounding box center [324, 81] width 648 height 1160
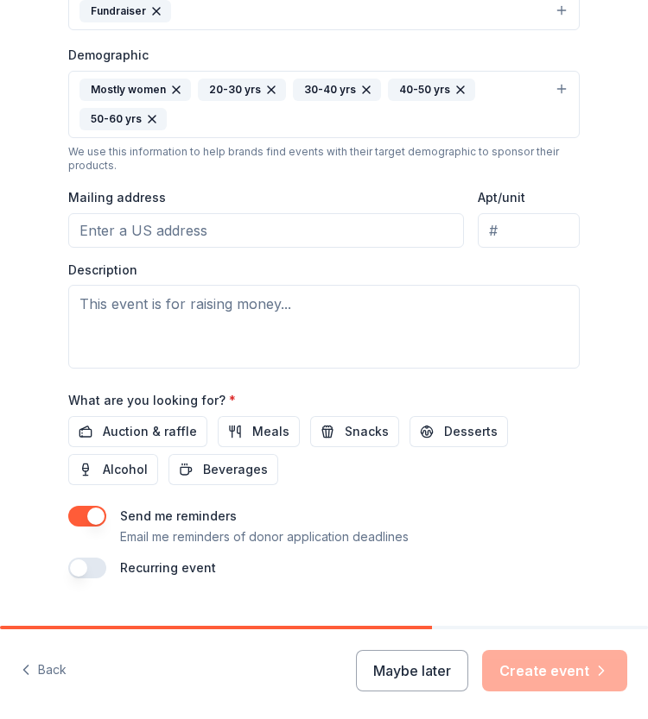
click at [159, 226] on input "Mailing address" at bounding box center [265, 230] width 395 height 35
type input "[STREET_ADDRESS]"
click at [128, 425] on span "Auction & raffle" at bounding box center [150, 431] width 94 height 21
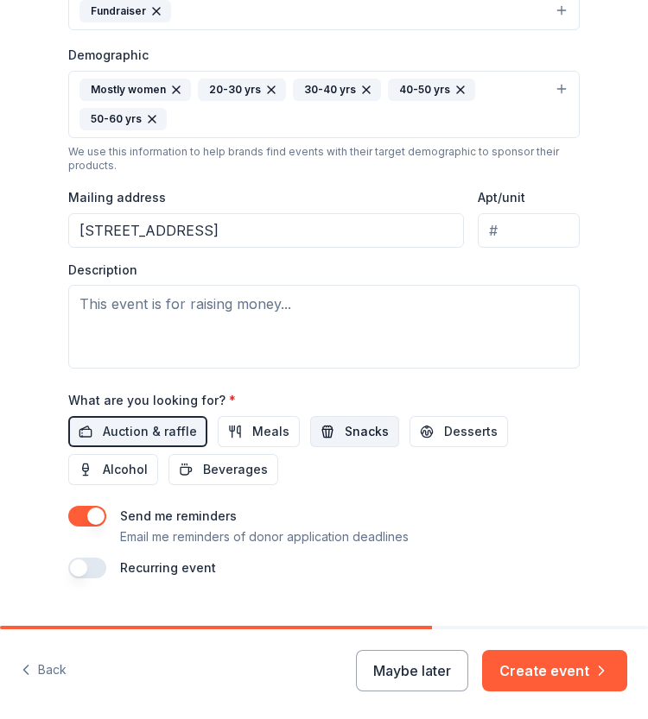
click at [329, 423] on button "Snacks" at bounding box center [354, 431] width 89 height 31
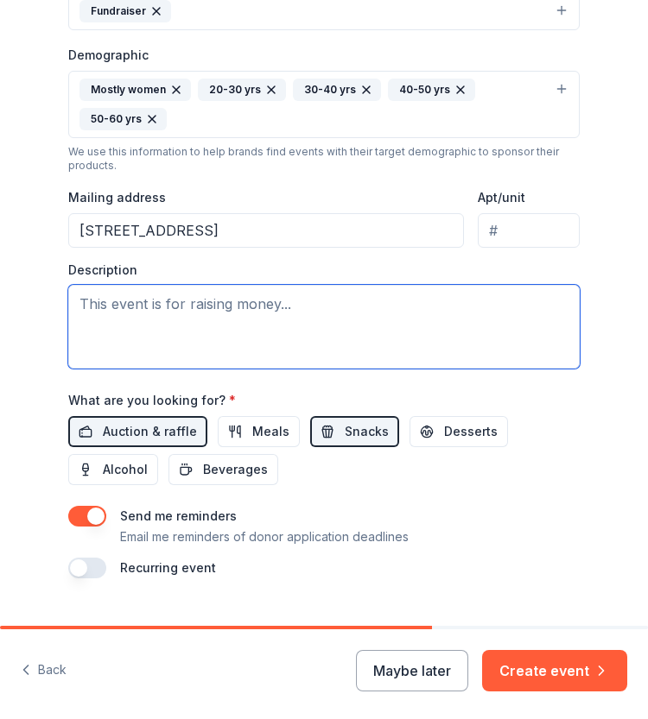
click at [201, 305] on textarea at bounding box center [323, 327] width 511 height 84
paste textarea "we are preparing a special teacher appreciation giveaway this fall. We're looki…"
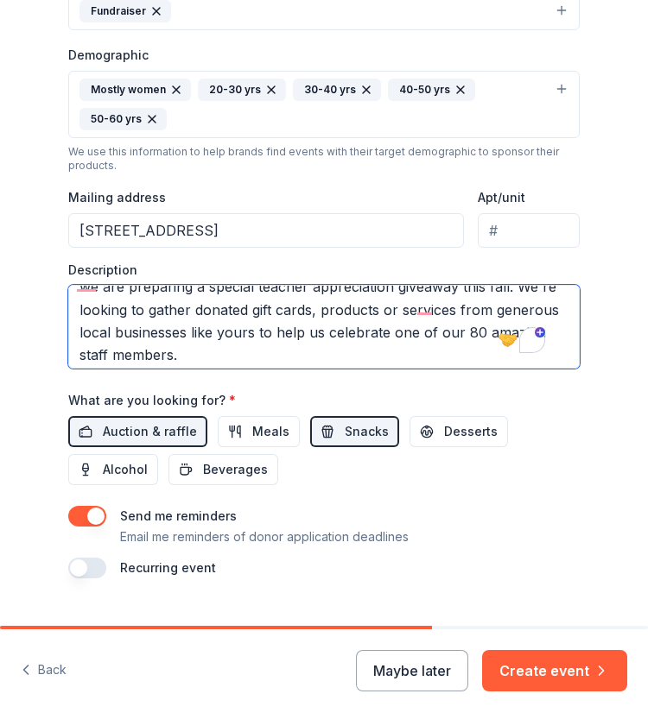
scroll to position [0, 0]
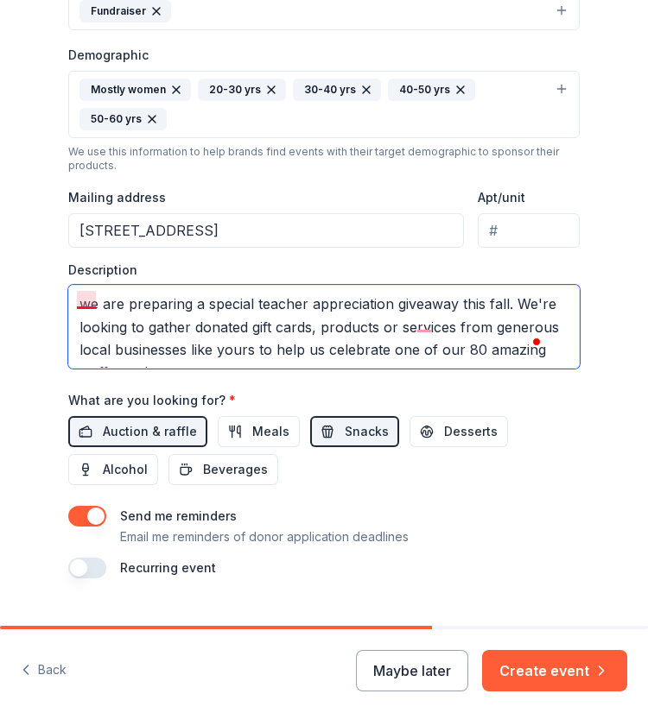
click at [88, 298] on textarea "we are preparing a special teacher appreciation giveaway this fall. We're looki…" at bounding box center [323, 327] width 511 height 84
click at [86, 341] on textarea "We are preparing a special teacher appreciation giveaway this fall. We're looki…" at bounding box center [323, 327] width 511 height 84
click at [86, 340] on textarea "We are preparing a special teacher appreciation giveaway this fall. We're looki…" at bounding box center [323, 327] width 511 height 84
click at [83, 344] on textarea "We are preparing a special teacher appreciation giveaway this fall. We're looki…" at bounding box center [323, 327] width 511 height 84
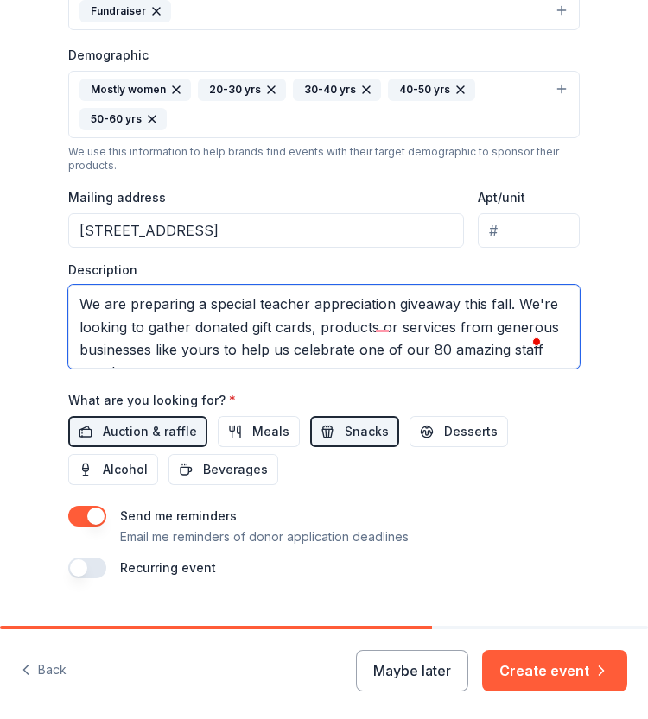
click at [155, 340] on textarea "We are preparing a special teacher appreciation giveaway this fall. We're looki…" at bounding box center [323, 327] width 511 height 84
click at [341, 355] on textarea "We are preparing a special teacher appreciation giveaway this fall. We're looki…" at bounding box center [323, 327] width 511 height 84
click at [288, 344] on textarea "We are preparing a special teacher appreciation giveaway this fall. We're looki…" at bounding box center [323, 327] width 511 height 84
click at [292, 318] on textarea "We are preparing a special teacher appreciation giveaway this fall. We're looki…" at bounding box center [323, 327] width 511 height 84
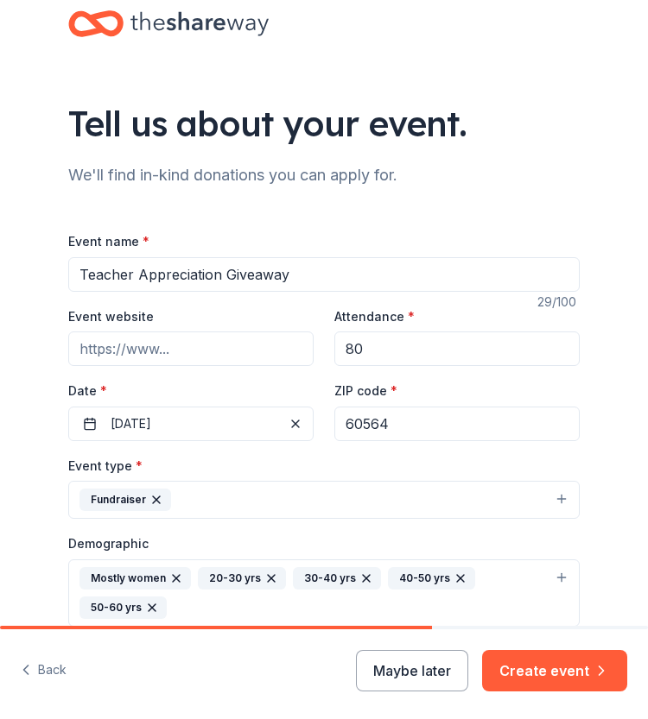
scroll to position [10, 0]
type textarea "We are preparing a special teacher appreciation giveaway this fall. We're looki…"
click at [356, 271] on input "Teacher Appreciation Giveaway" at bounding box center [323, 274] width 511 height 35
drag, startPoint x: 428, startPoint y: 343, endPoint x: 312, endPoint y: 343, distance: 116.6
click at [266, 343] on div "Event website Attendance * 80 Date * [DATE] ZIP code * 60564" at bounding box center [323, 374] width 511 height 136
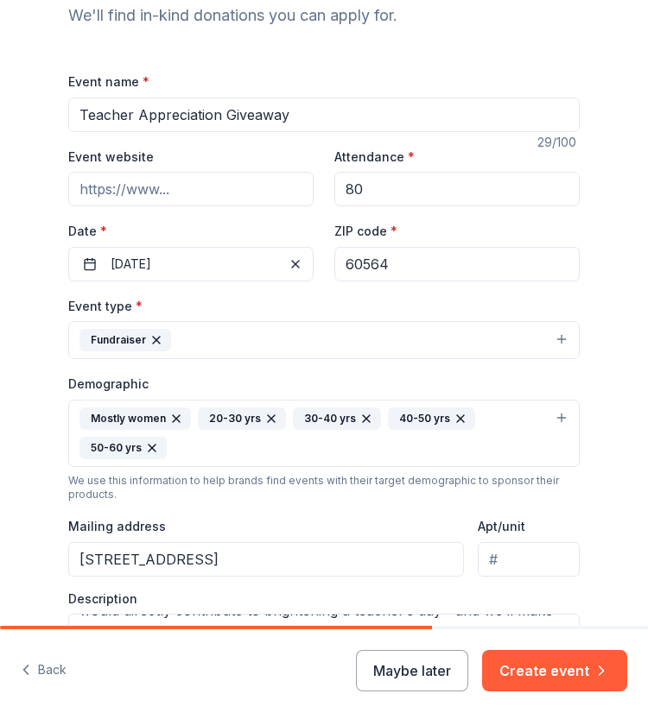
scroll to position [0, 0]
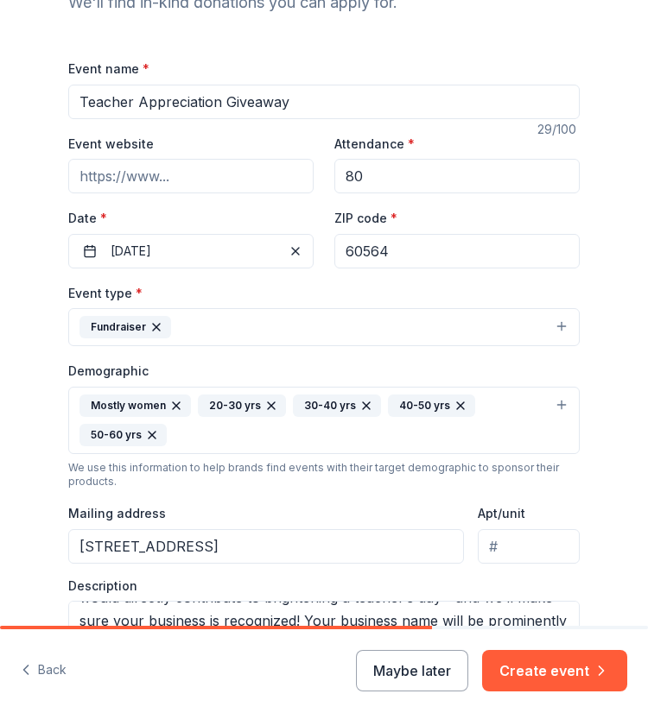
click at [272, 327] on button "Fundraiser" at bounding box center [323, 327] width 511 height 38
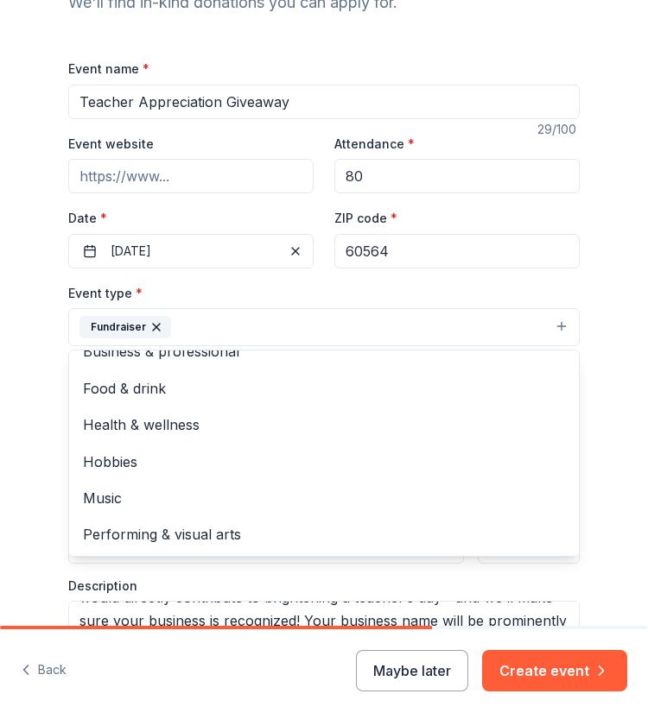
click at [11, 387] on div "Tell us about your event. We'll find in-kind donations you can apply for. Event…" at bounding box center [324, 397] width 648 height 1160
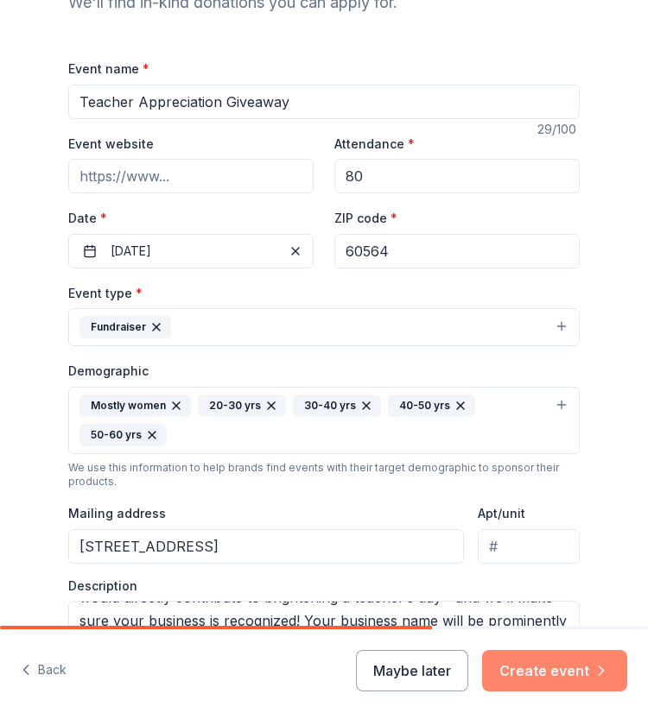
click at [587, 673] on button "Create event" at bounding box center [554, 670] width 145 height 41
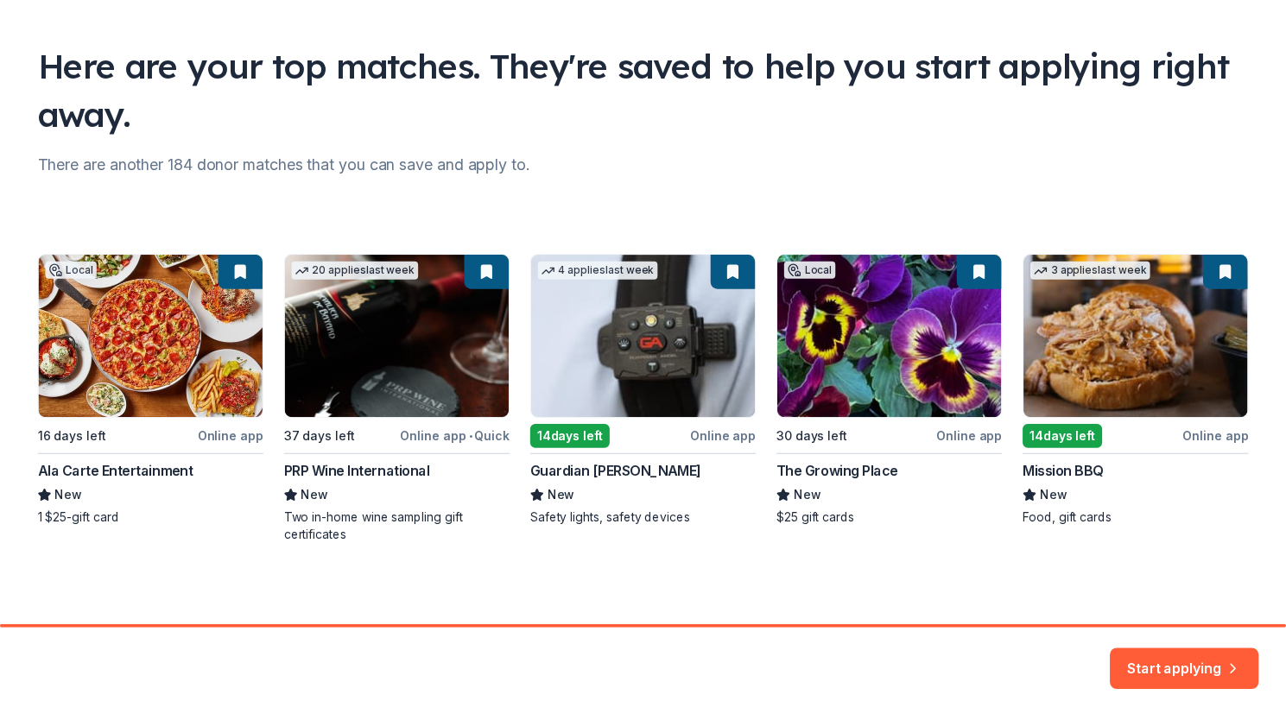
scroll to position [98, 0]
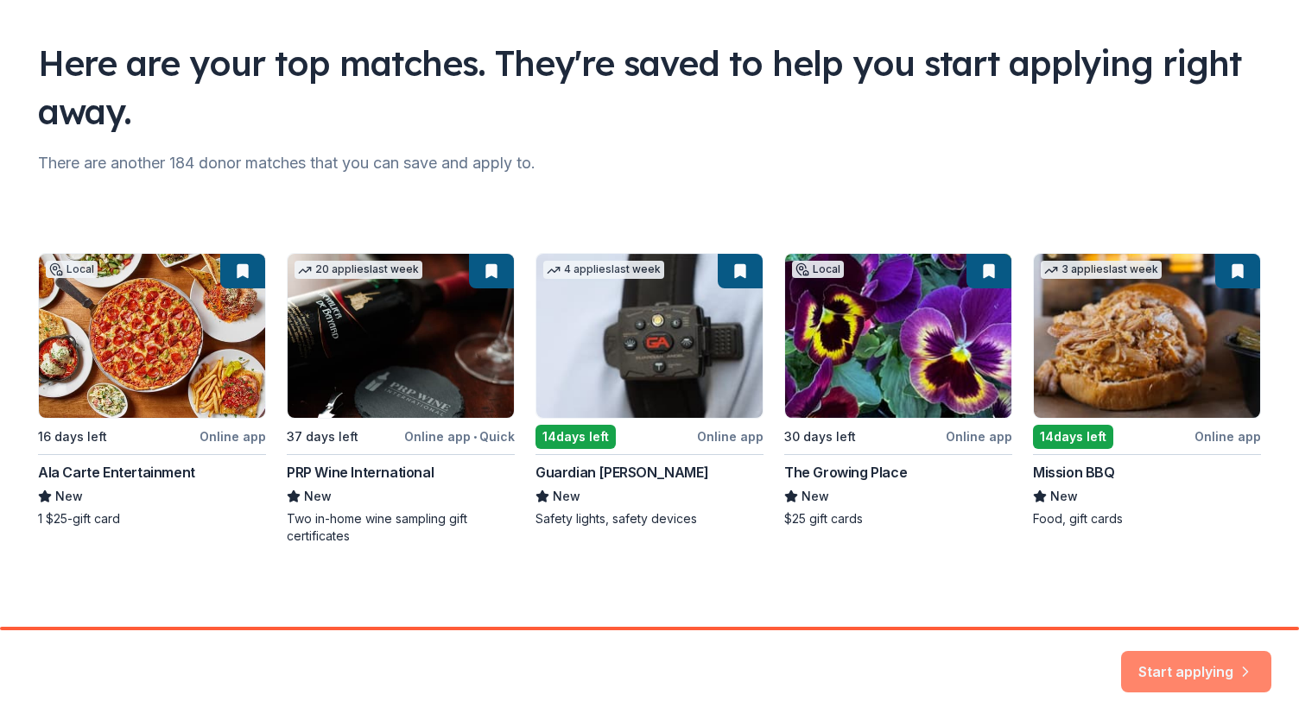
click at [1242, 667] on icon "button" at bounding box center [1244, 662] width 17 height 17
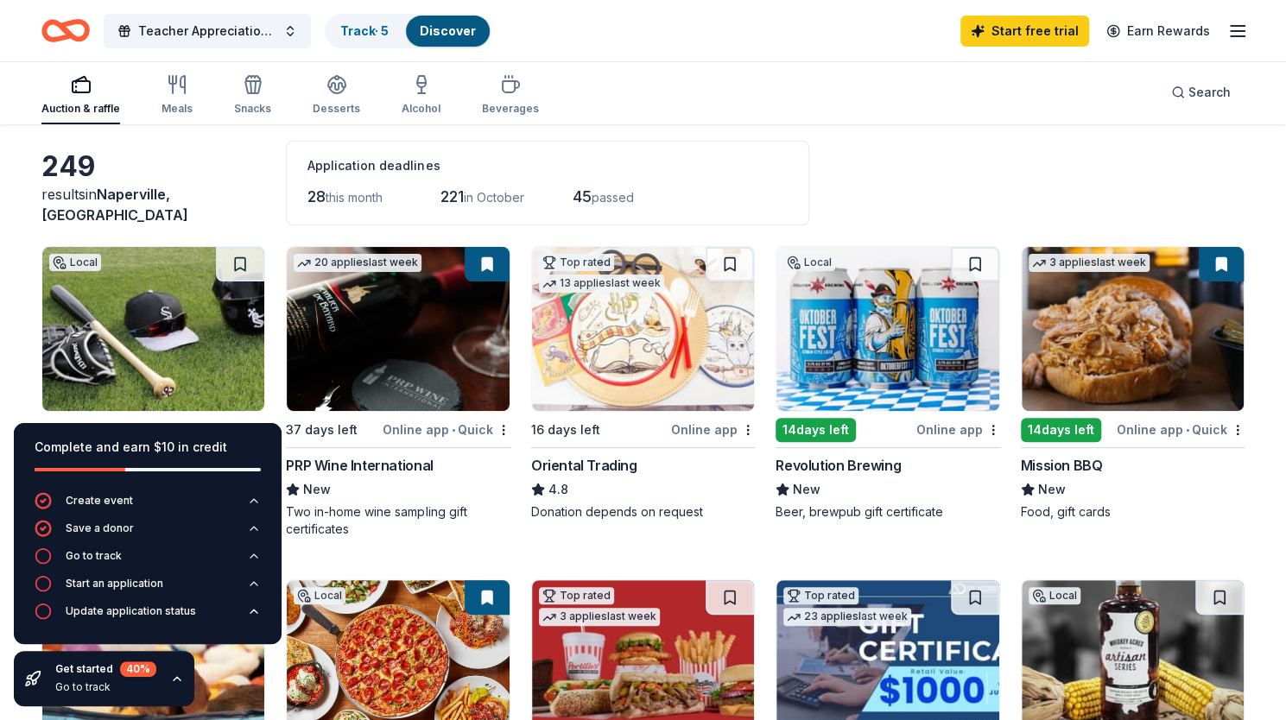
scroll to position [86, 0]
